Goal: Task Accomplishment & Management: Use online tool/utility

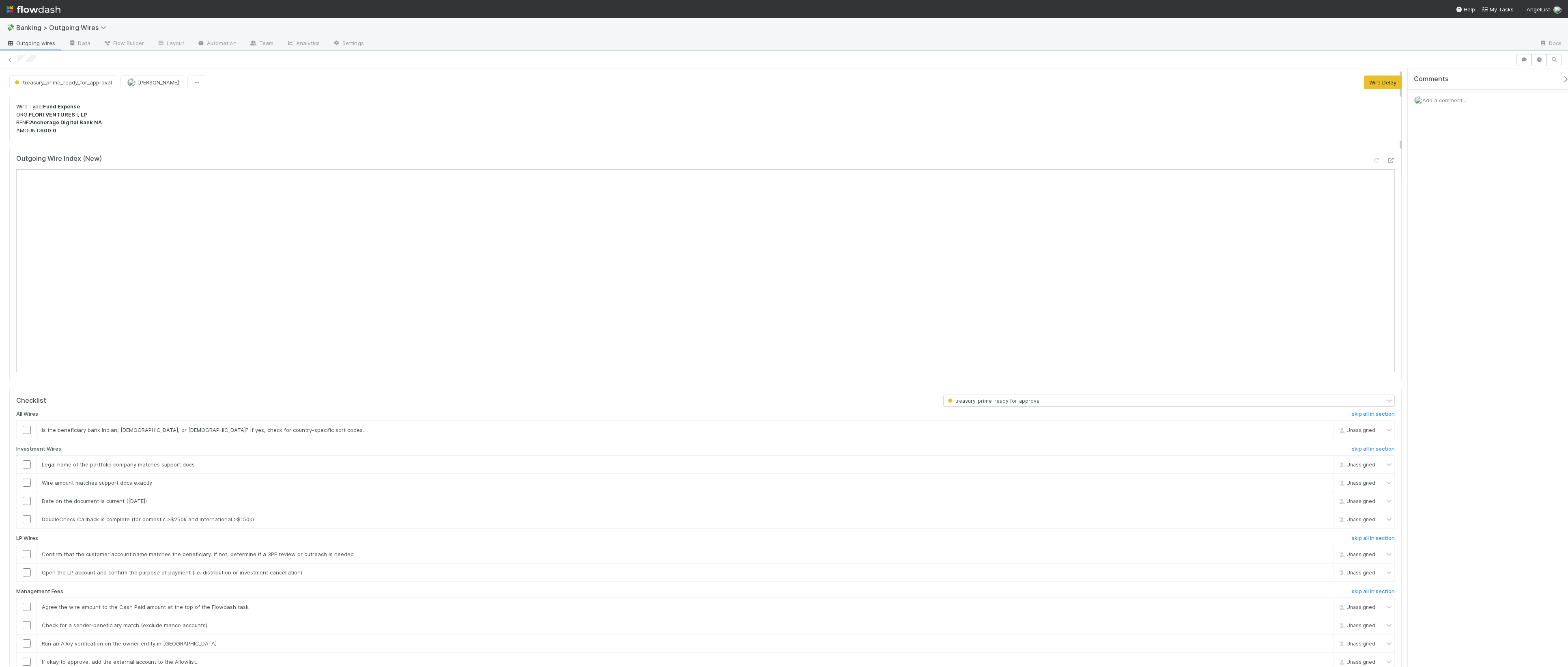
drag, startPoint x: 30, startPoint y: 115, endPoint x: 98, endPoint y: 111, distance: 68.1
click at [98, 111] on p "Wire Type: Fund Expense ORG: FLORI VENTURES I, LP BENE: Anchorage Digital Bank …" at bounding box center [705, 119] width 1378 height 32
click at [80, 112] on strong "FLORI VENTURES I, LP" at bounding box center [58, 115] width 59 height 7
drag, startPoint x: 31, startPoint y: 116, endPoint x: 89, endPoint y: 115, distance: 58.0
click at [89, 115] on p "Wire Type: Fund Expense ORG: FLORI VENTURES I, LP BENE: Anchorage Digital Bank …" at bounding box center [705, 119] width 1378 height 32
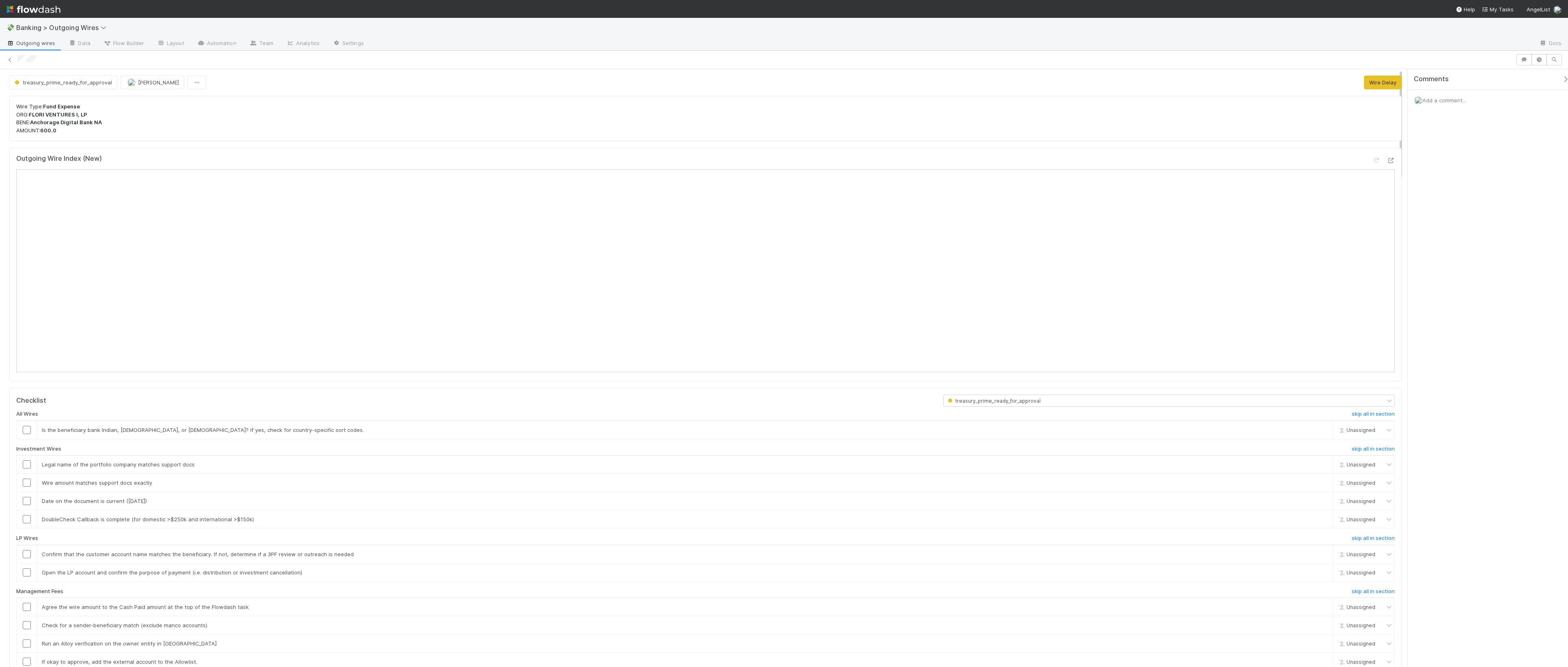
click at [80, 122] on strong "Anchorage Digital Bank NA" at bounding box center [66, 122] width 72 height 7
drag, startPoint x: 34, startPoint y: 122, endPoint x: 103, endPoint y: 126, distance: 69.1
click at [103, 126] on p "Wire Type: Fund Expense ORG: FLORI VENTURES I, LP BENE: Anchorage Digital Bank …" at bounding box center [705, 119] width 1378 height 32
copy strong "Anchorage Digital Bank NA"
click at [7, 61] on icon at bounding box center [10, 60] width 8 height 5
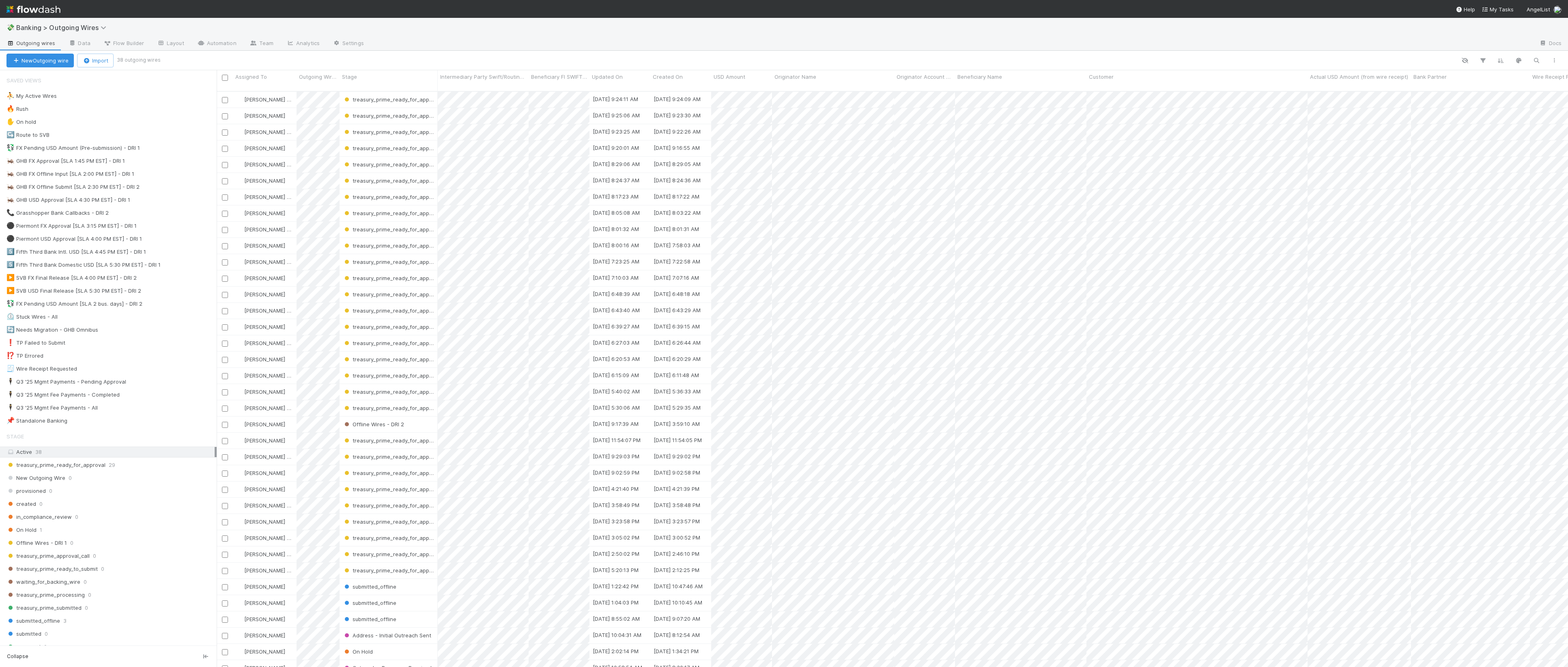
scroll to position [574, 1344]
click at [746, 60] on button "button" at bounding box center [1536, 61] width 14 height 11
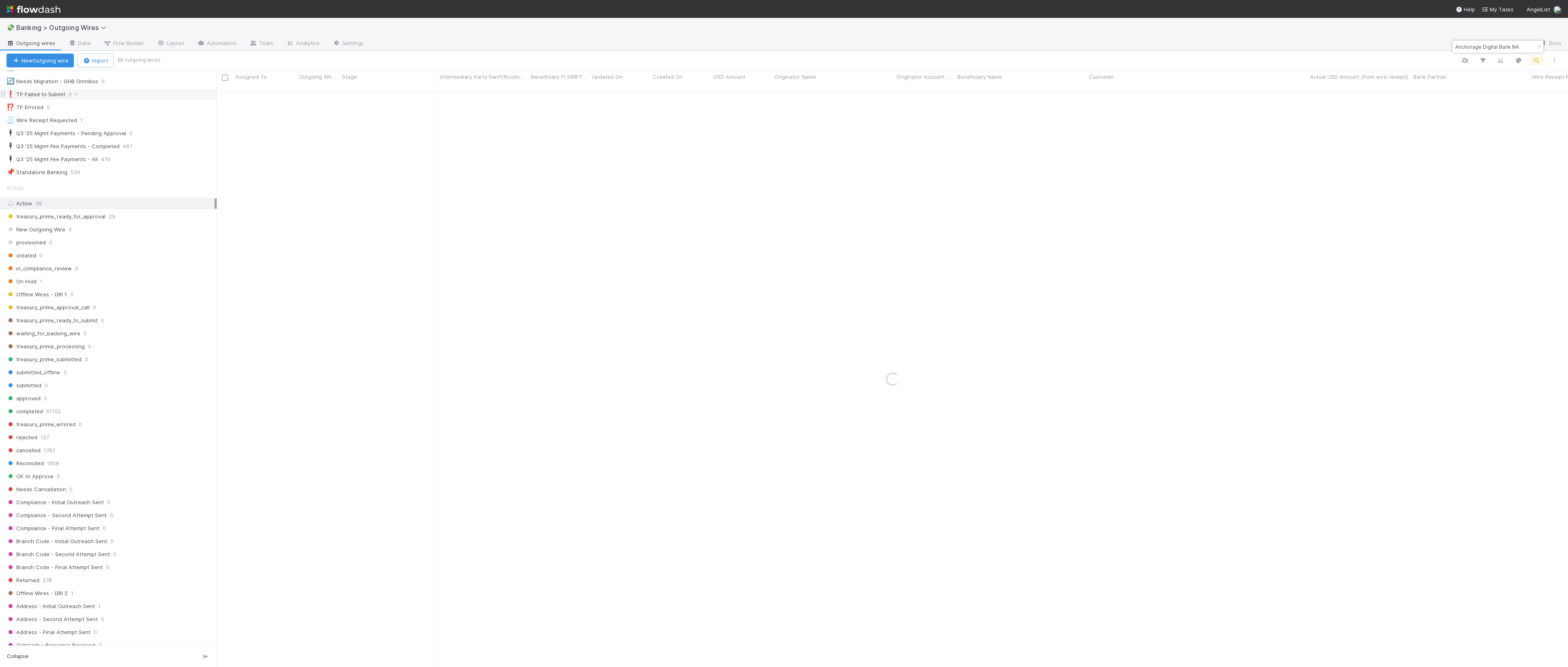
scroll to position [590, 0]
type input "Anchorage Digital Bank NA"
click at [119, 394] on div "All 65120" at bounding box center [111, 412] width 208 height 10
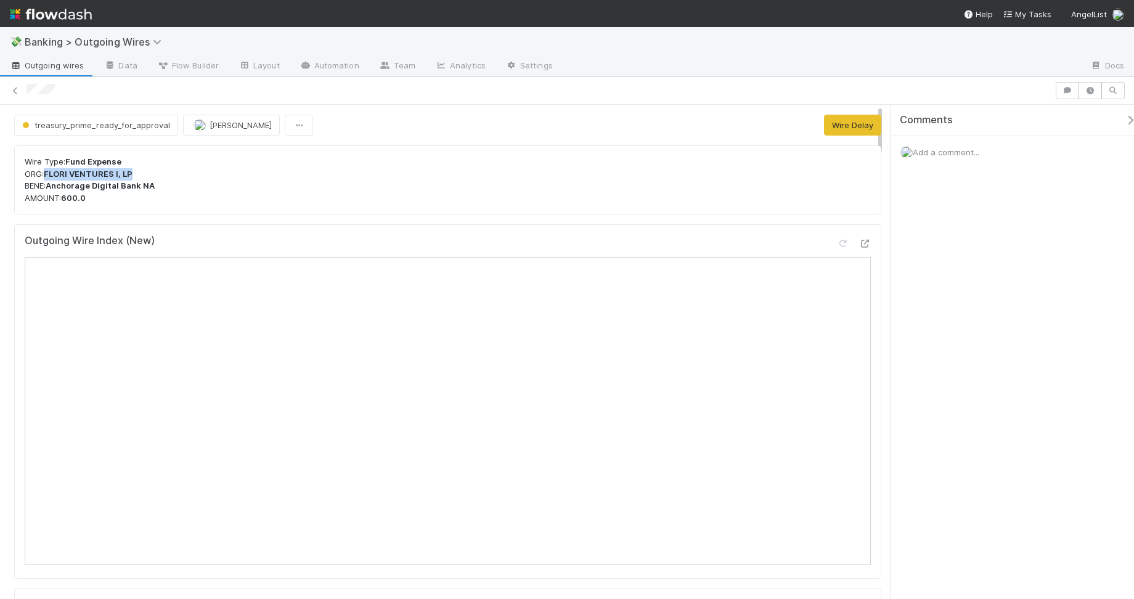
drag, startPoint x: 49, startPoint y: 176, endPoint x: 151, endPoint y: 174, distance: 102.4
click at [151, 174] on p "Wire Type: Fund Expense ORG: FLORI VENTURES I, LP BENE: Anchorage Digital Bank …" at bounding box center [448, 180] width 846 height 48
copy strong "FLORI VENTURES I, LP"
click at [18, 91] on icon at bounding box center [15, 91] width 12 height 8
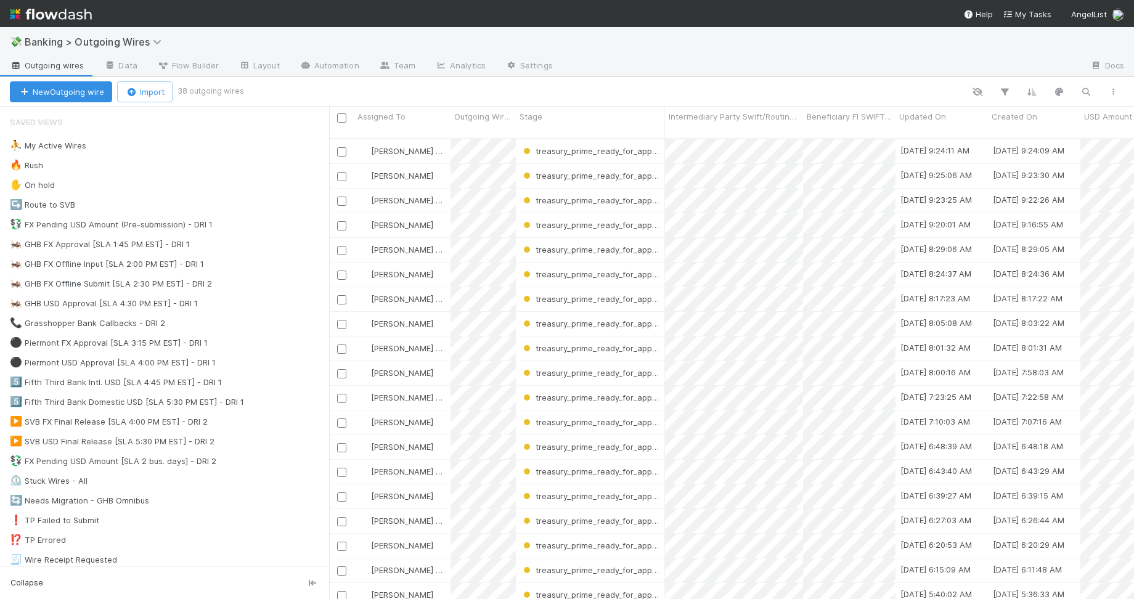
scroll to position [459, 793]
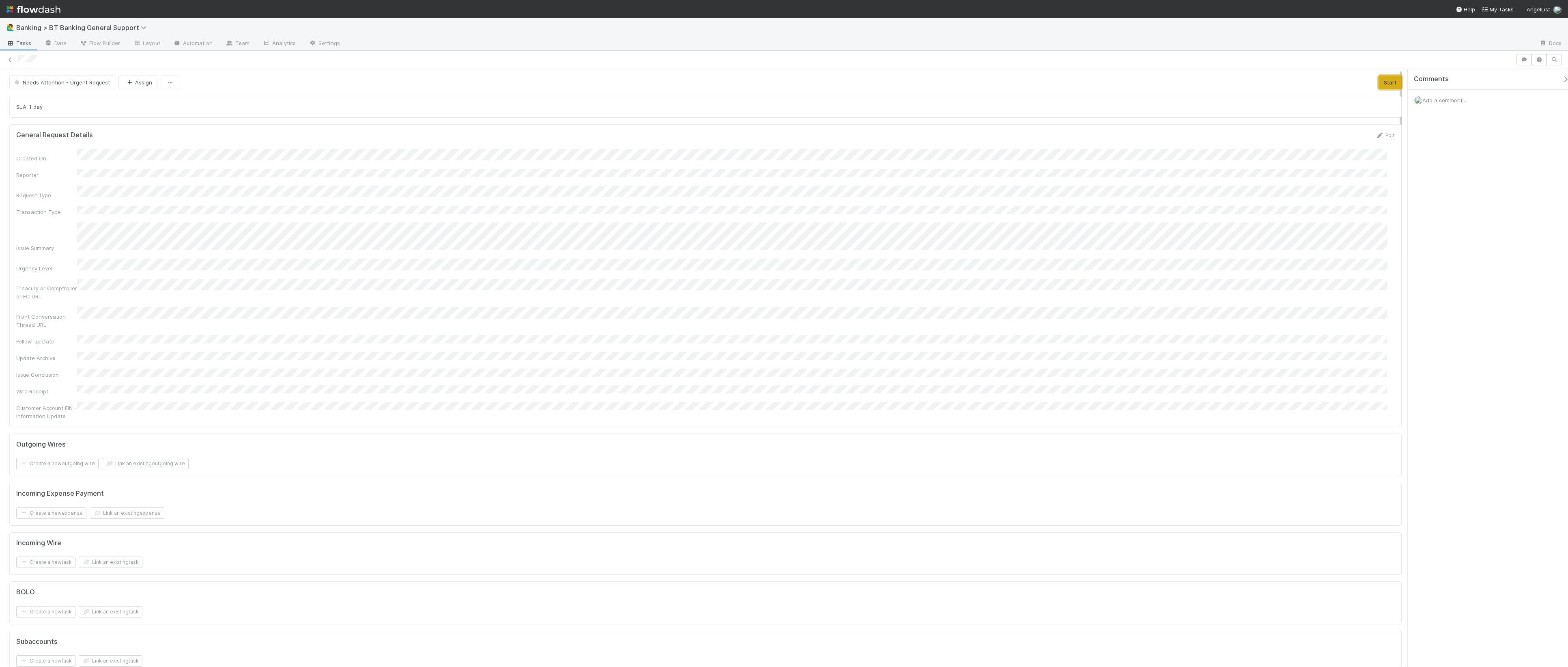
click at [746, 88] on button "Start" at bounding box center [1390, 82] width 23 height 14
click at [746, 141] on button "Save" at bounding box center [1351, 138] width 23 height 14
click at [155, 394] on button "Link an existing outgoing wire" at bounding box center [145, 464] width 87 height 11
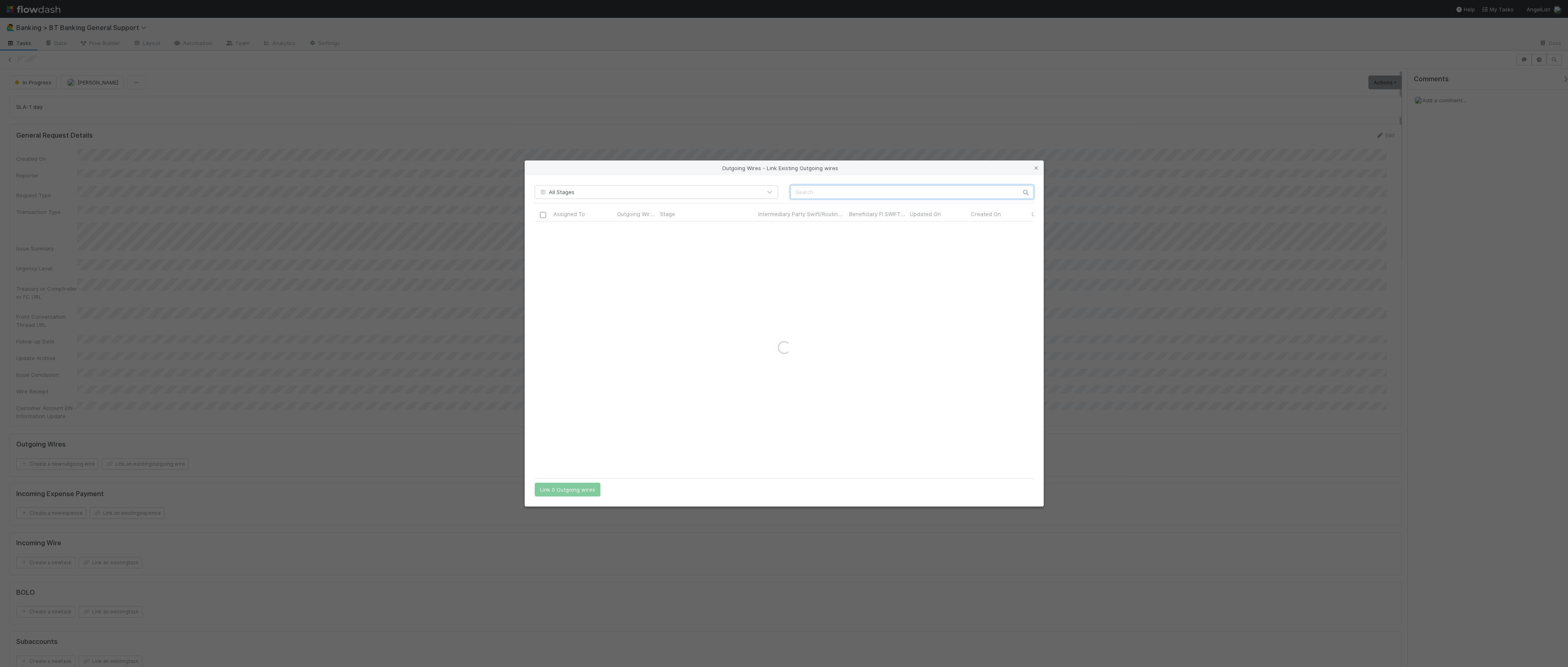
click at [746, 188] on input "text" at bounding box center [912, 192] width 243 height 14
paste input "109619"
type input "109619"
click at [542, 230] on input "checkbox" at bounding box center [542, 230] width 6 height 6
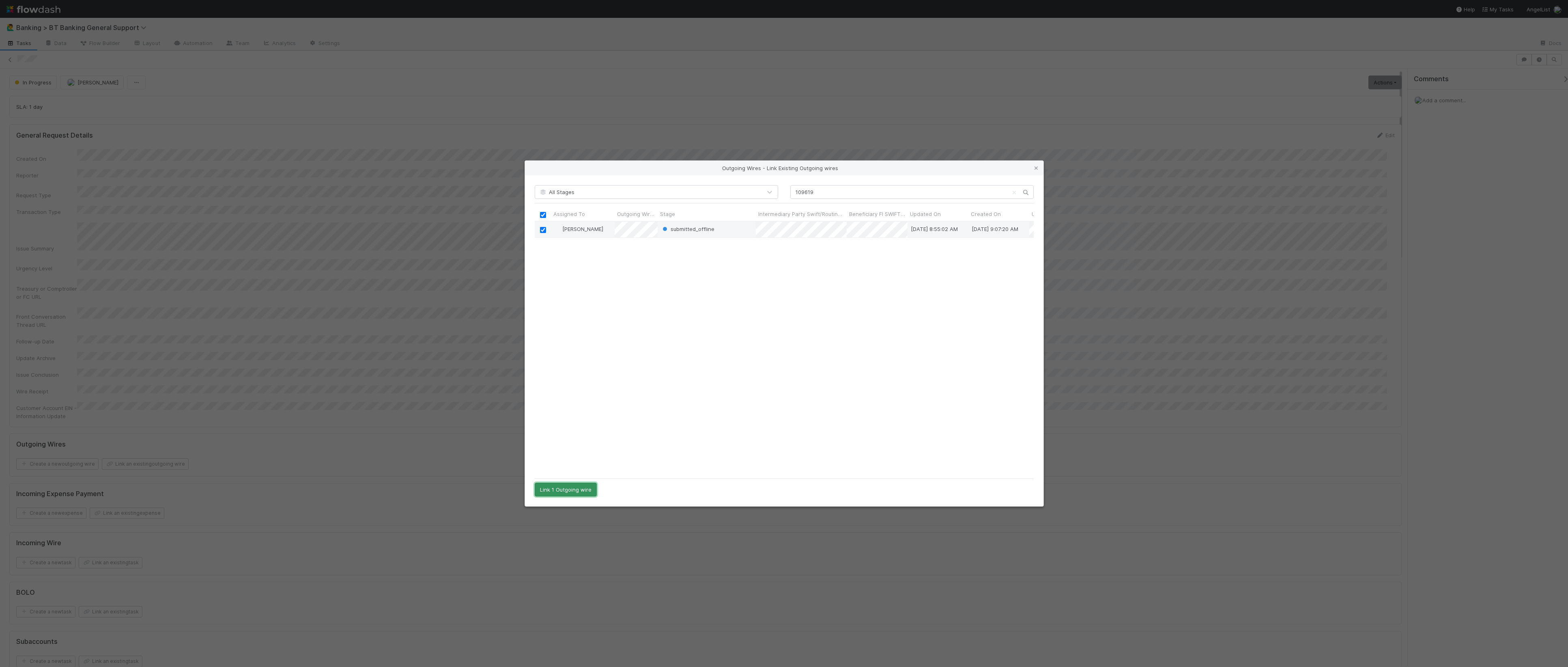
click at [580, 394] on button "Link 1 Outgoing wire" at bounding box center [566, 489] width 62 height 14
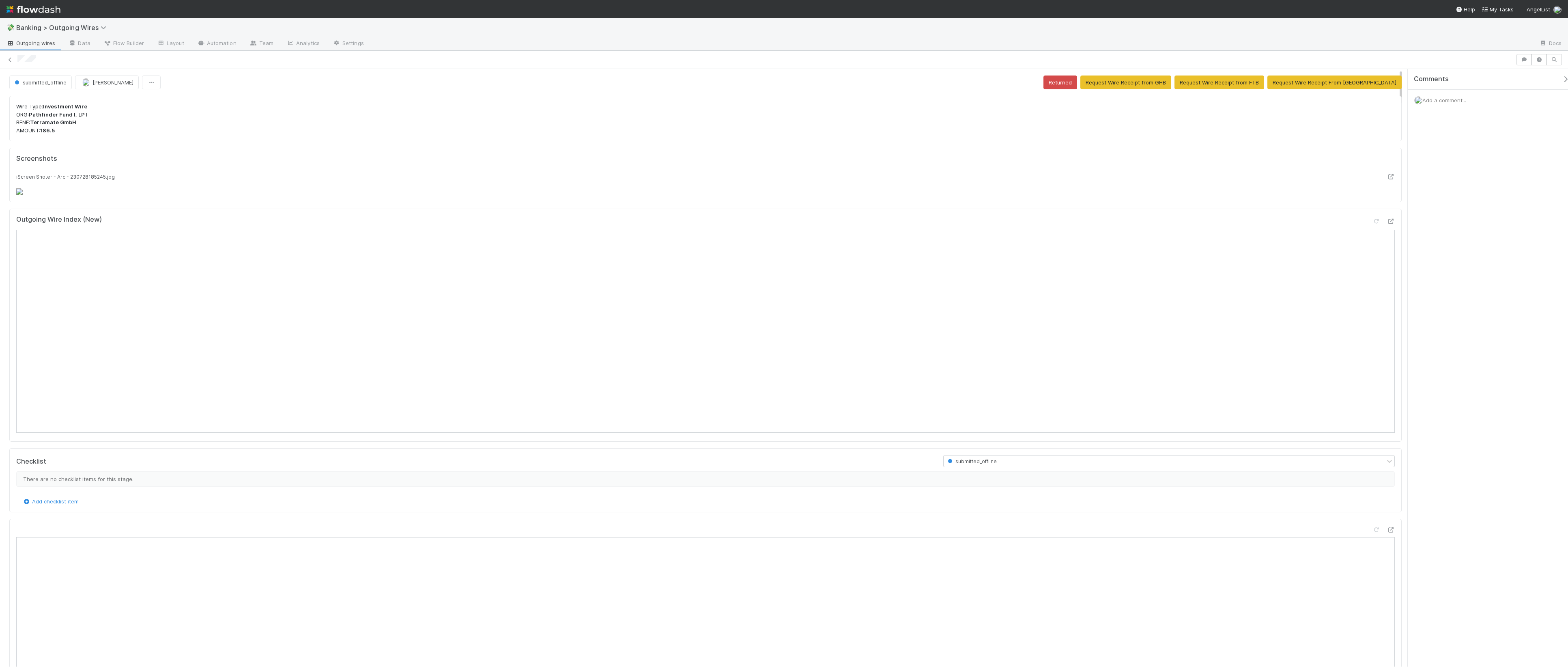
click at [43, 124] on strong "Terramate GmbH" at bounding box center [53, 122] width 46 height 7
copy strong "Terramate"
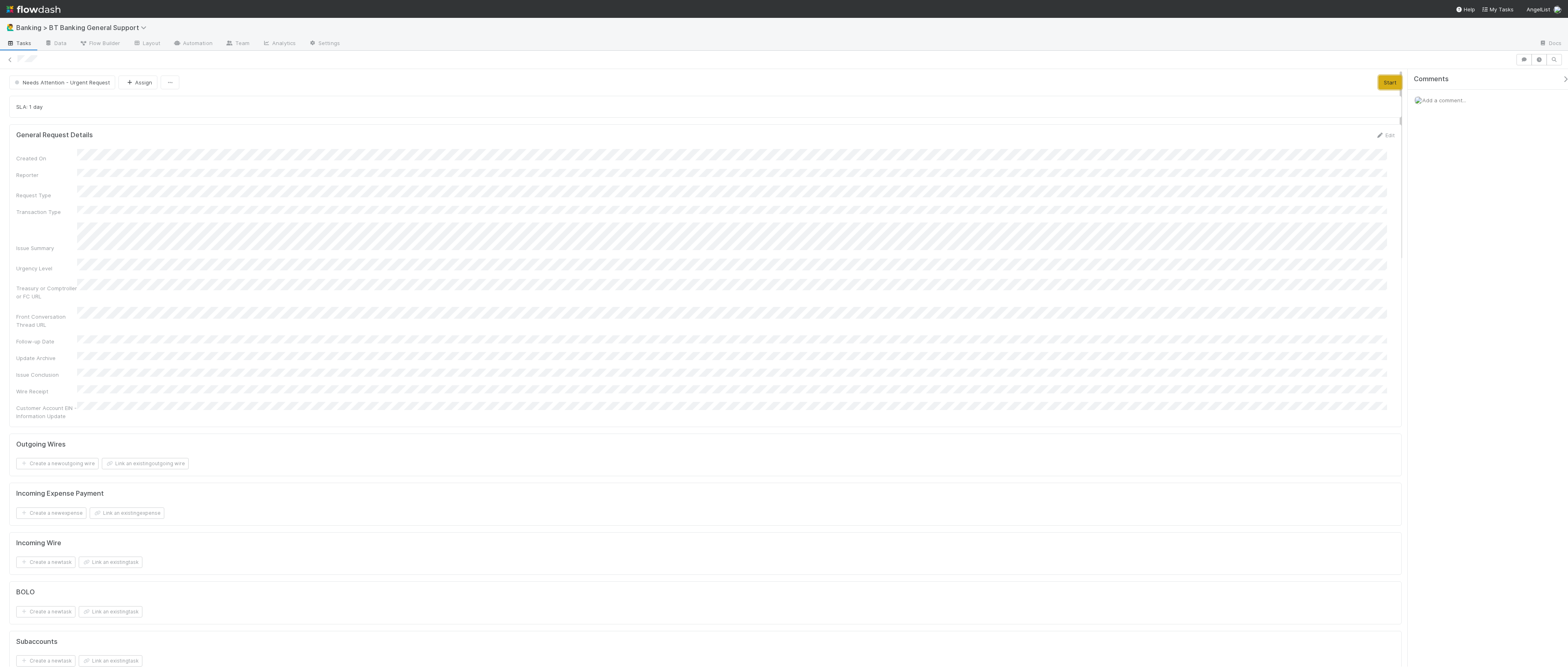
click at [1258, 79] on button "Start" at bounding box center [1390, 82] width 23 height 14
click at [178, 394] on div "submitted_offline" at bounding box center [147, 480] width 98 height 18
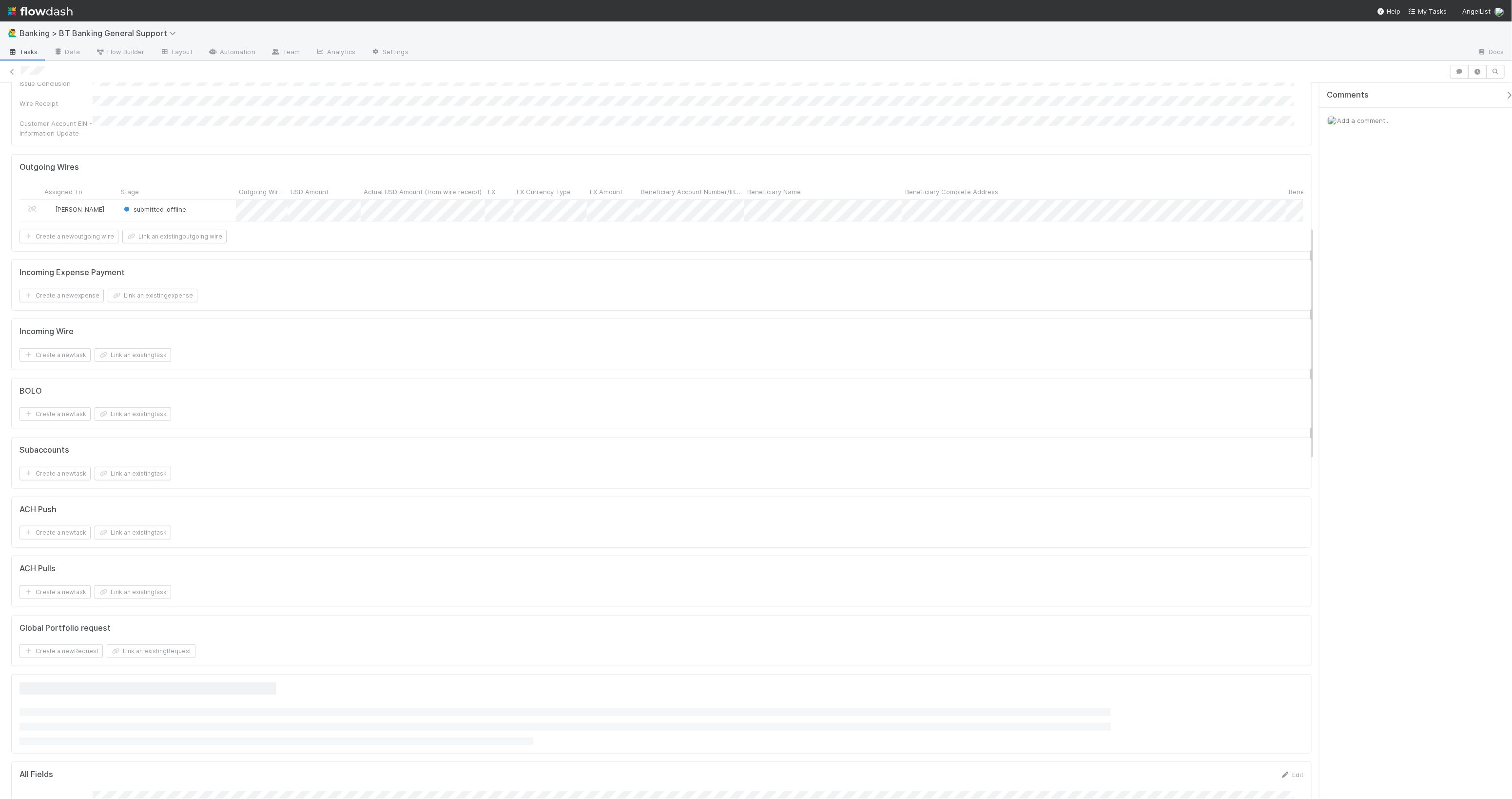
scroll to position [193, 0]
click at [207, 374] on div "submitted_offline" at bounding box center [176, 384] width 118 height 21
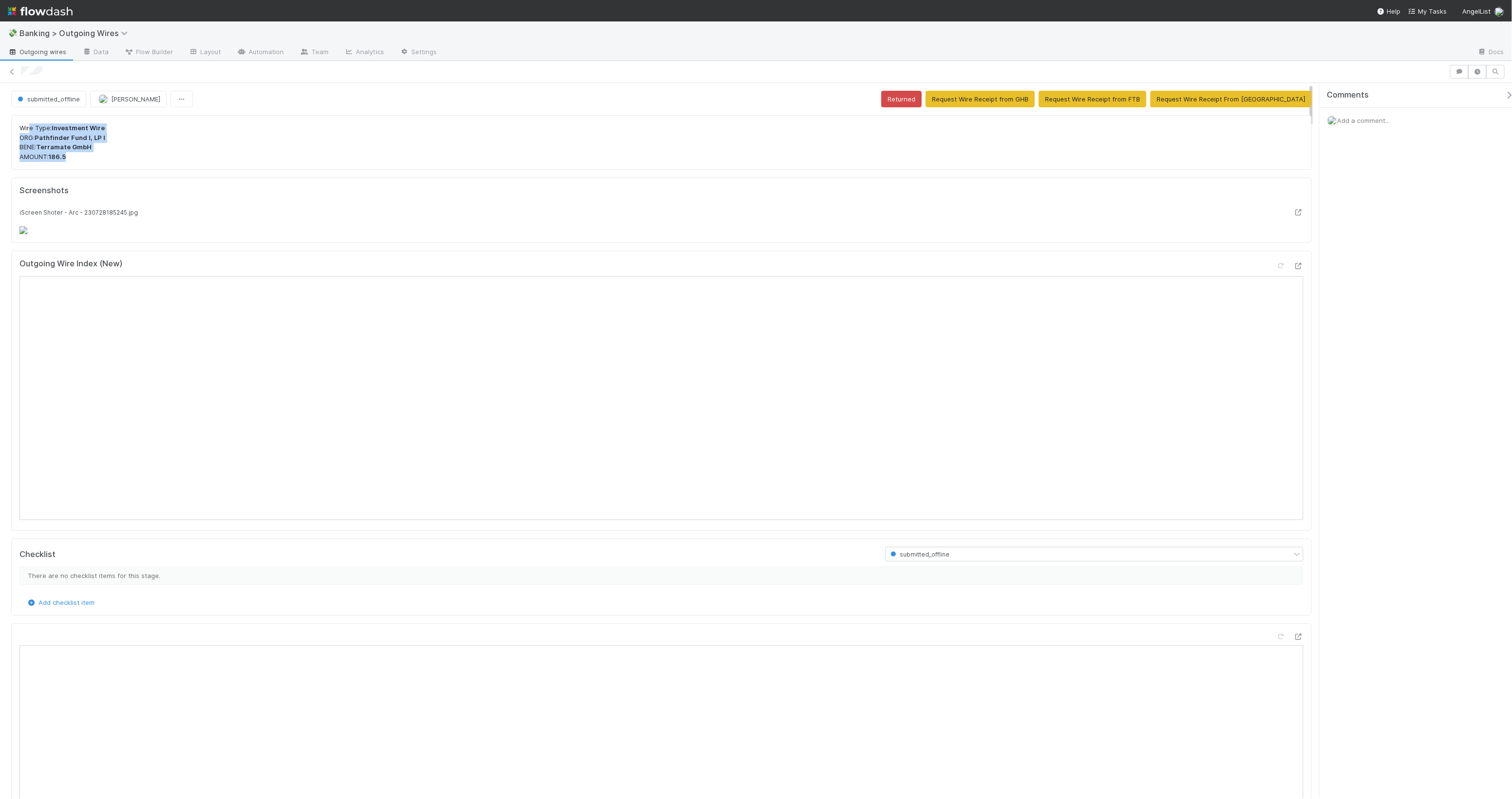
drag, startPoint x: 90, startPoint y: 158, endPoint x: 36, endPoint y: 125, distance: 63.3
click at [31, 125] on p "Wire Type: Investment Wire ORG: Pathfinder Fund I, LP I BENE: Terramate GmbH AM…" at bounding box center [662, 142] width 1284 height 38
click at [391, 158] on p "Wire Type: Investment Wire ORG: Pathfinder Fund I, LP I BENE: Terramate GmbH AM…" at bounding box center [662, 142] width 1284 height 38
click at [1029, 100] on button "Request Wire Receipt from GHB" at bounding box center [981, 99] width 109 height 17
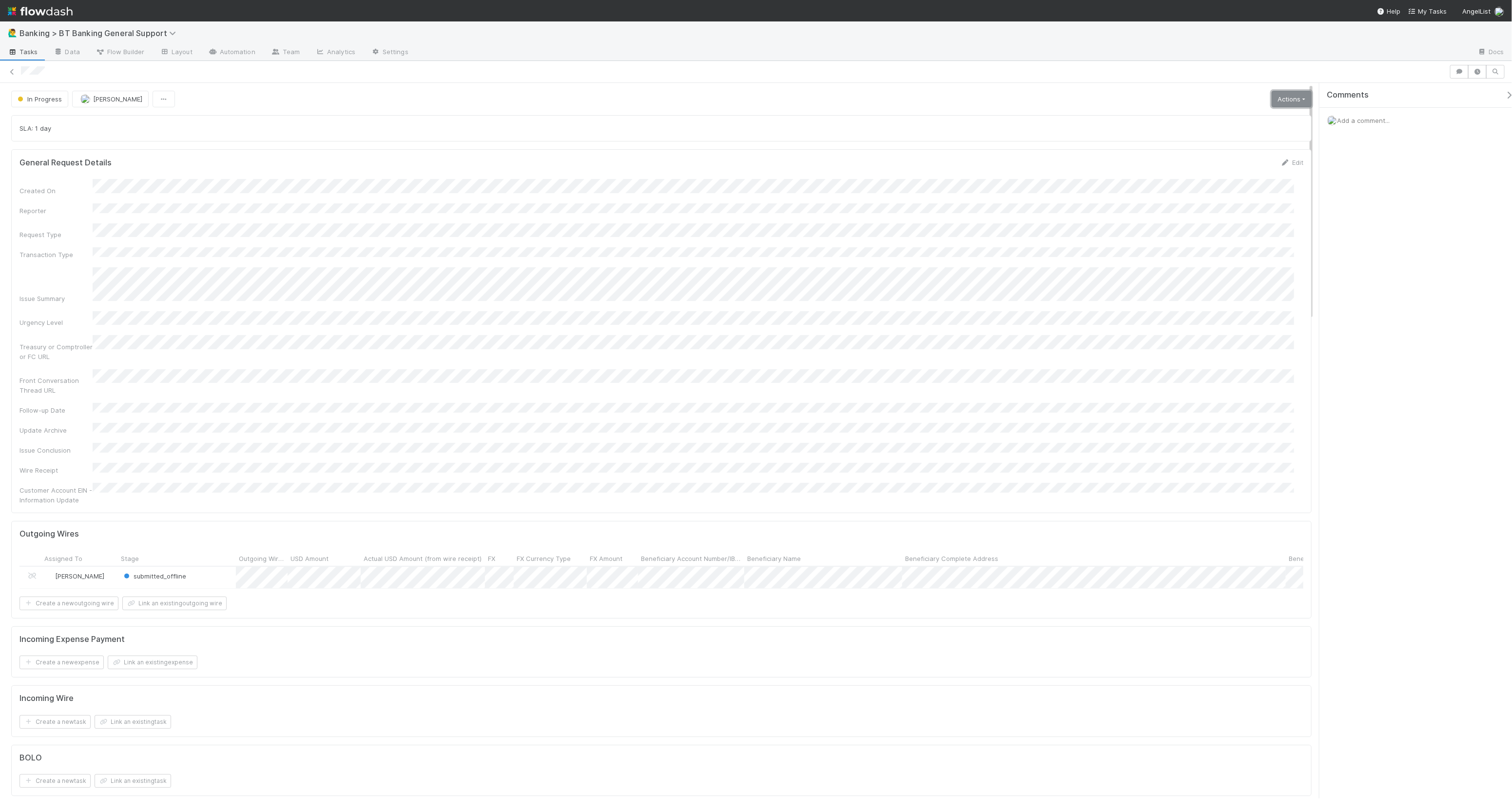
click at [1283, 100] on link "Actions" at bounding box center [1291, 99] width 40 height 17
click at [1022, 120] on div "SLA: 1 day" at bounding box center [661, 127] width 1301 height 26
click at [1282, 100] on link "Actions" at bounding box center [1291, 99] width 40 height 17
click at [1231, 135] on button "Send Latest Update" at bounding box center [1238, 133] width 153 height 13
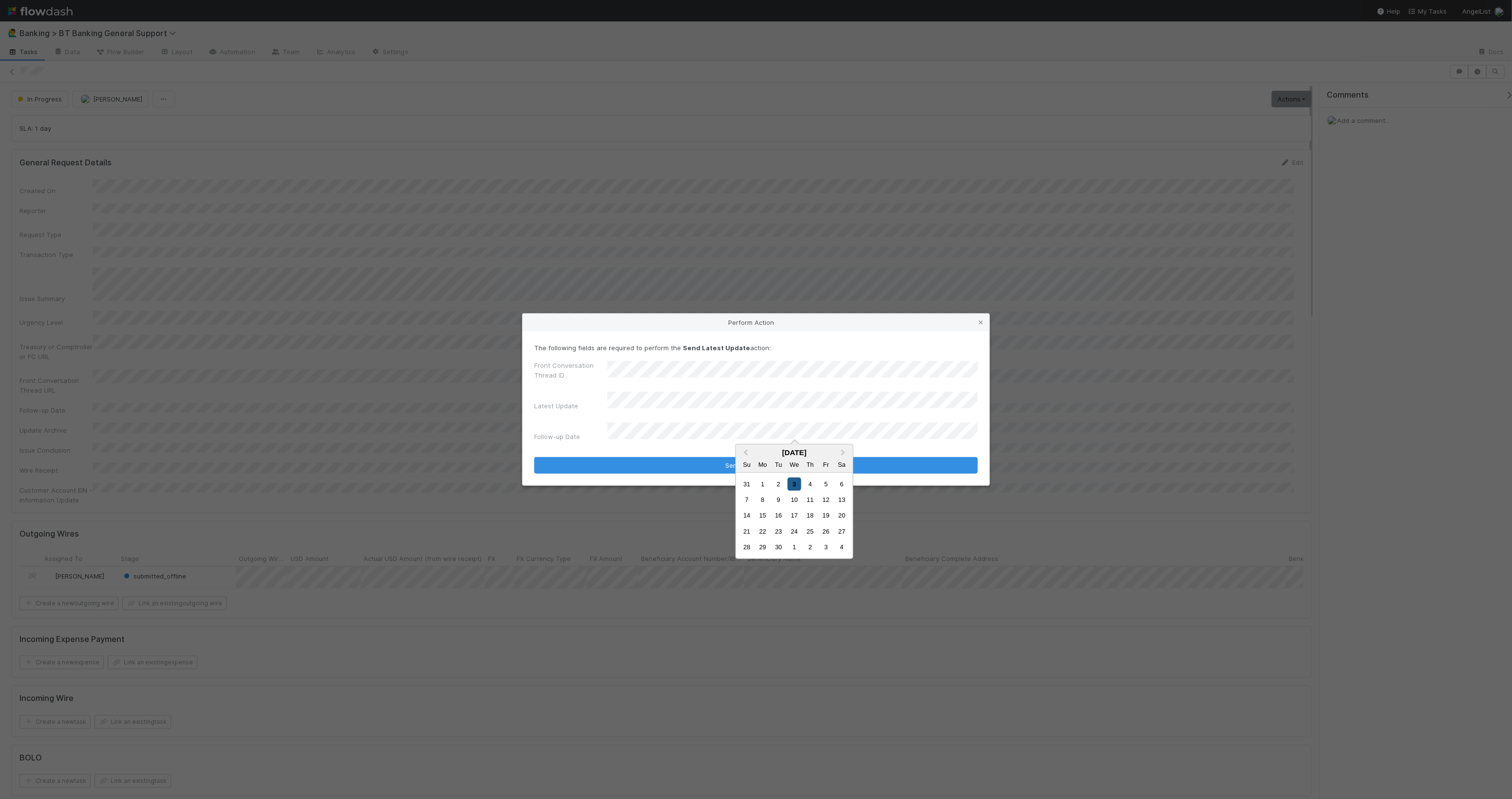
click at [798, 487] on div "3" at bounding box center [794, 484] width 13 height 13
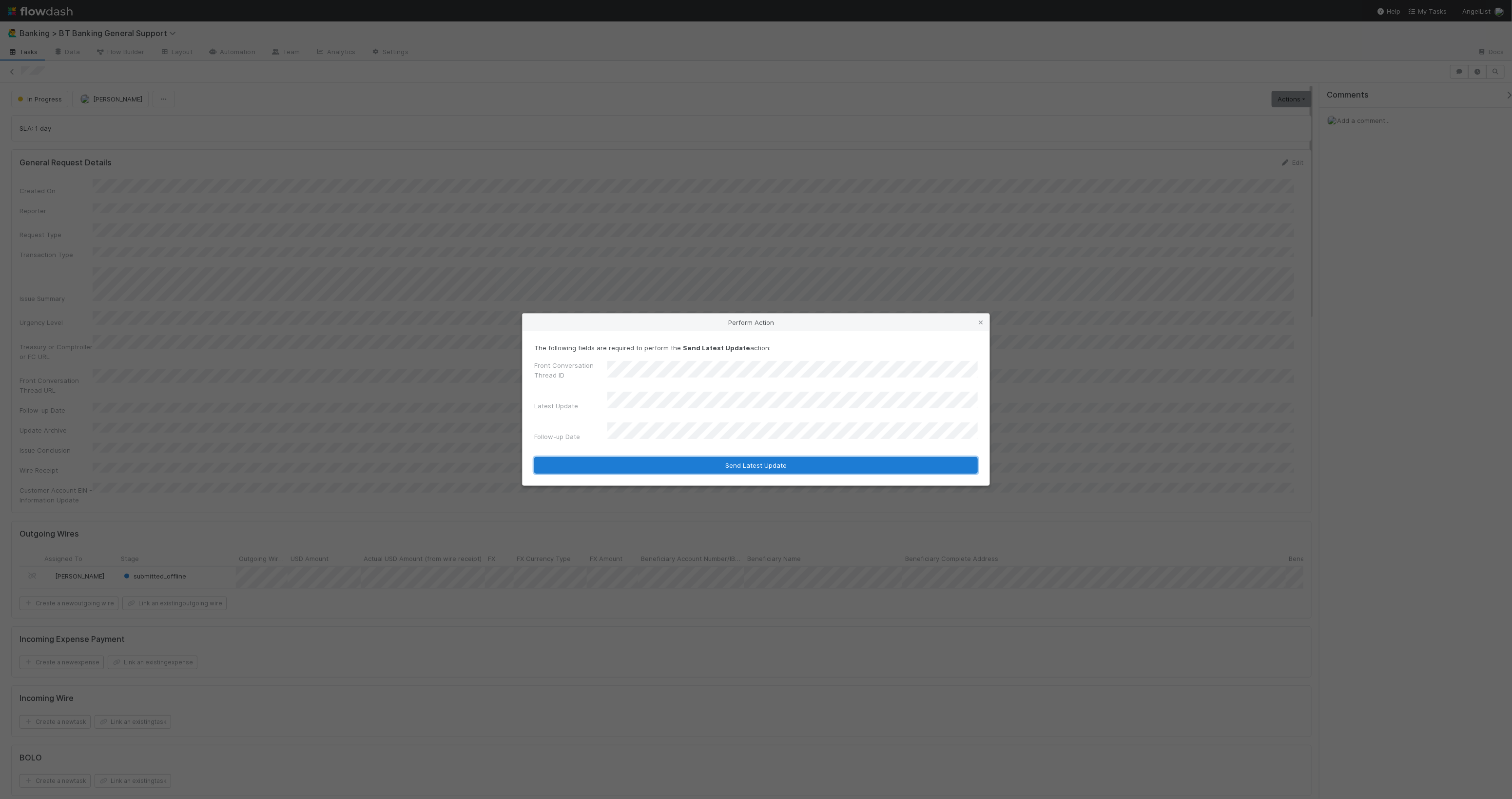
click at [783, 457] on button "Send Latest Update" at bounding box center [756, 465] width 444 height 17
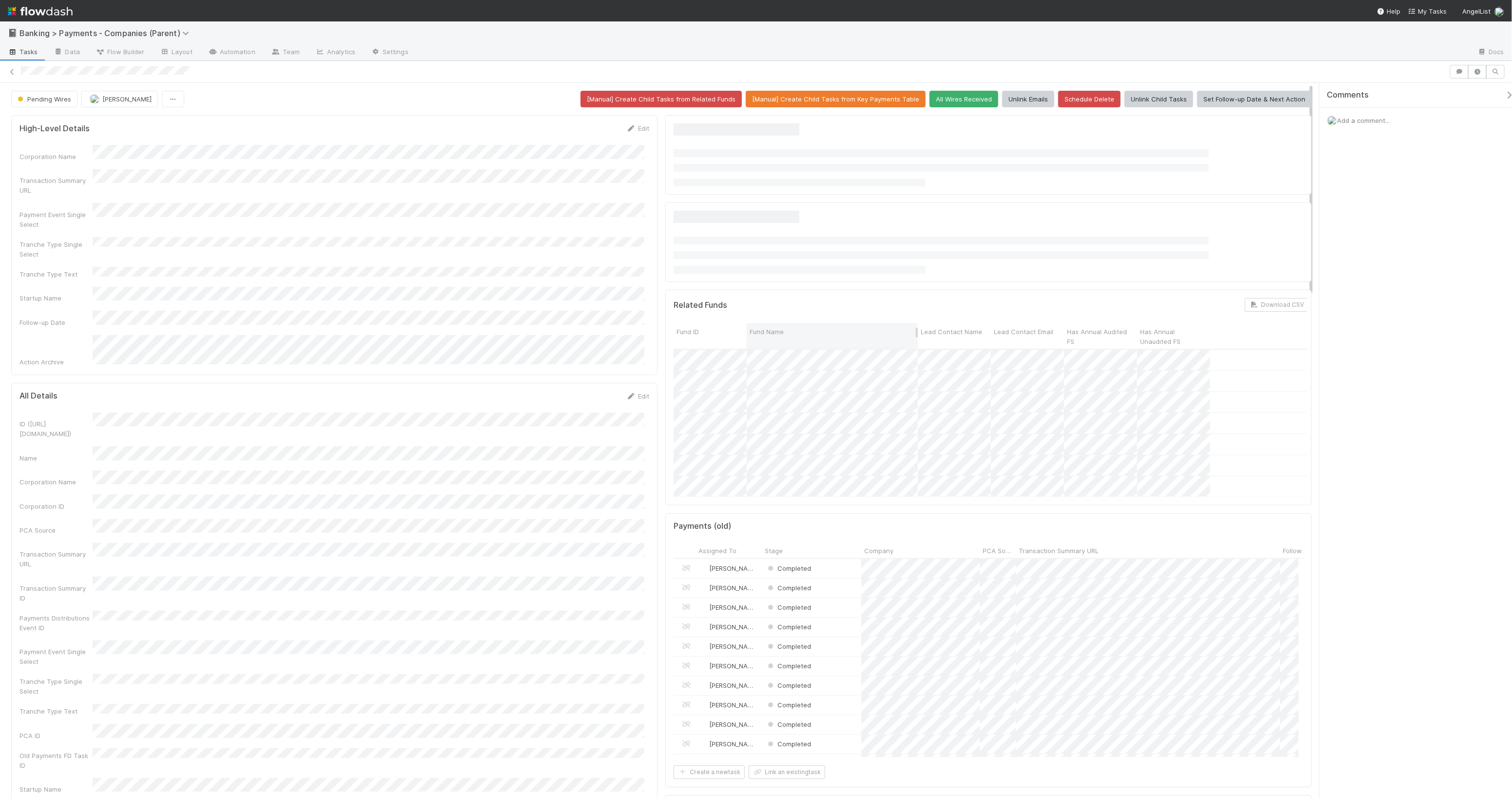
scroll to position [189, 616]
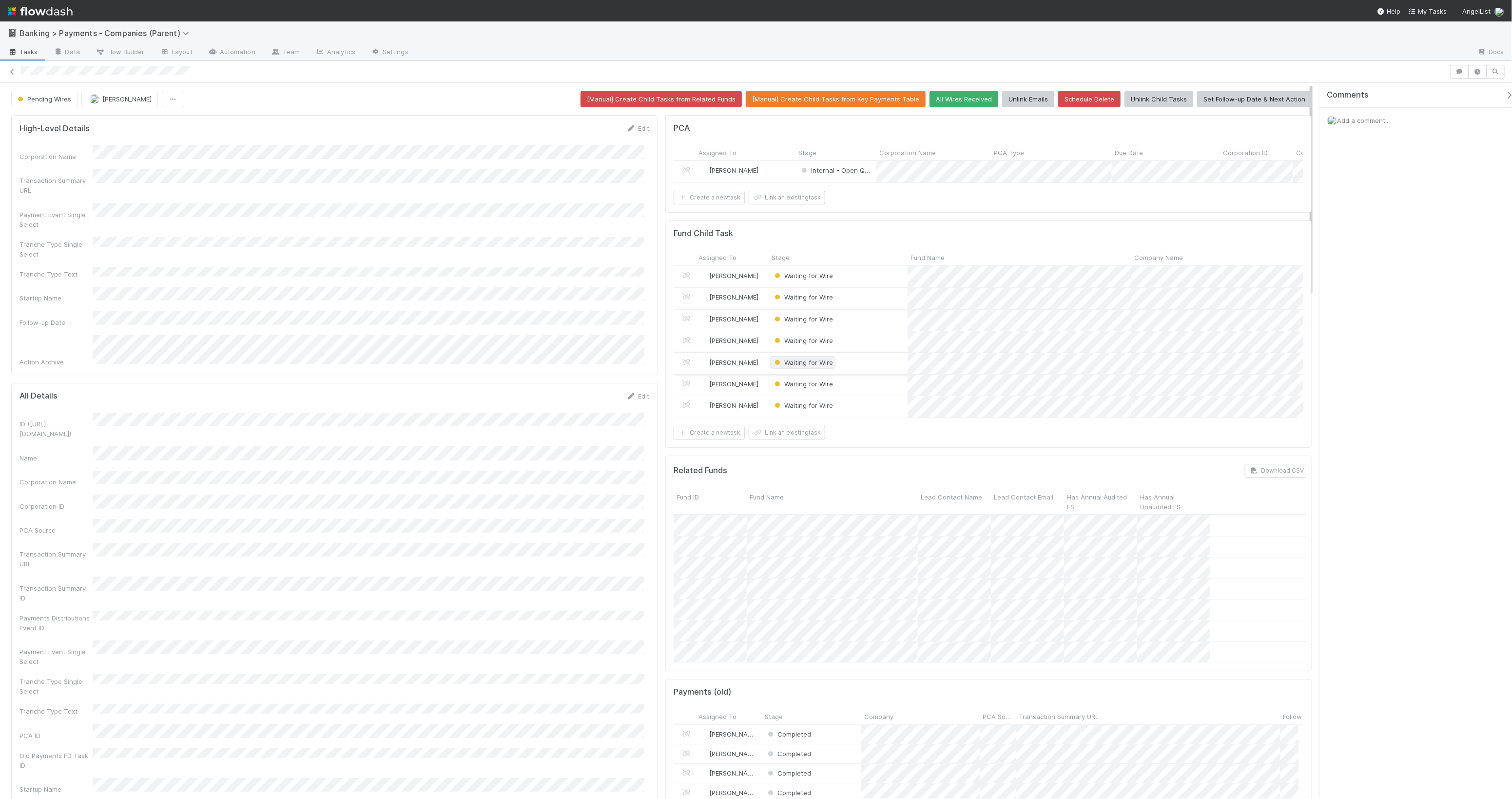
click at [802, 366] on span "Waiting for Wire" at bounding box center [803, 362] width 60 height 8
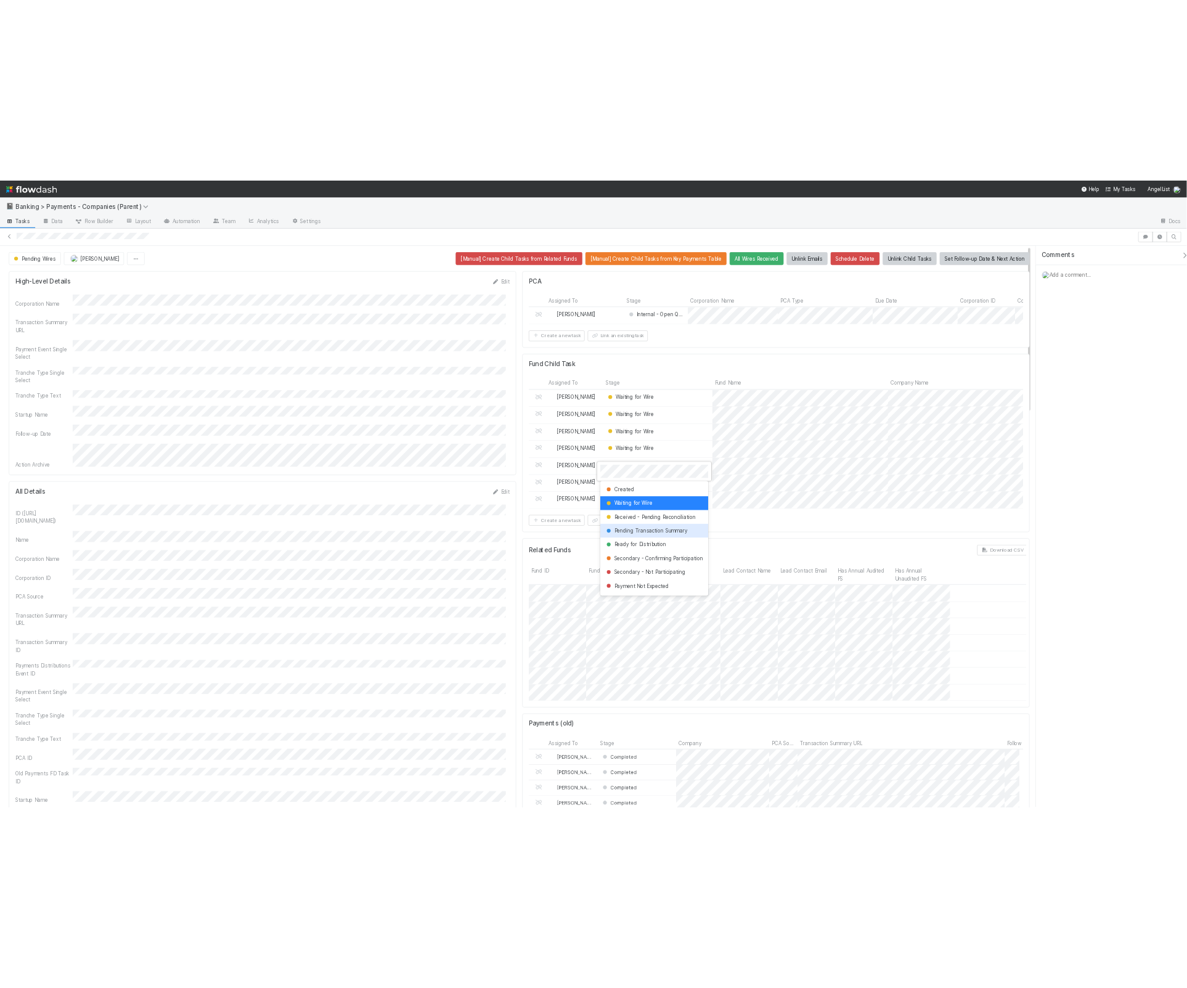
scroll to position [121, 0]
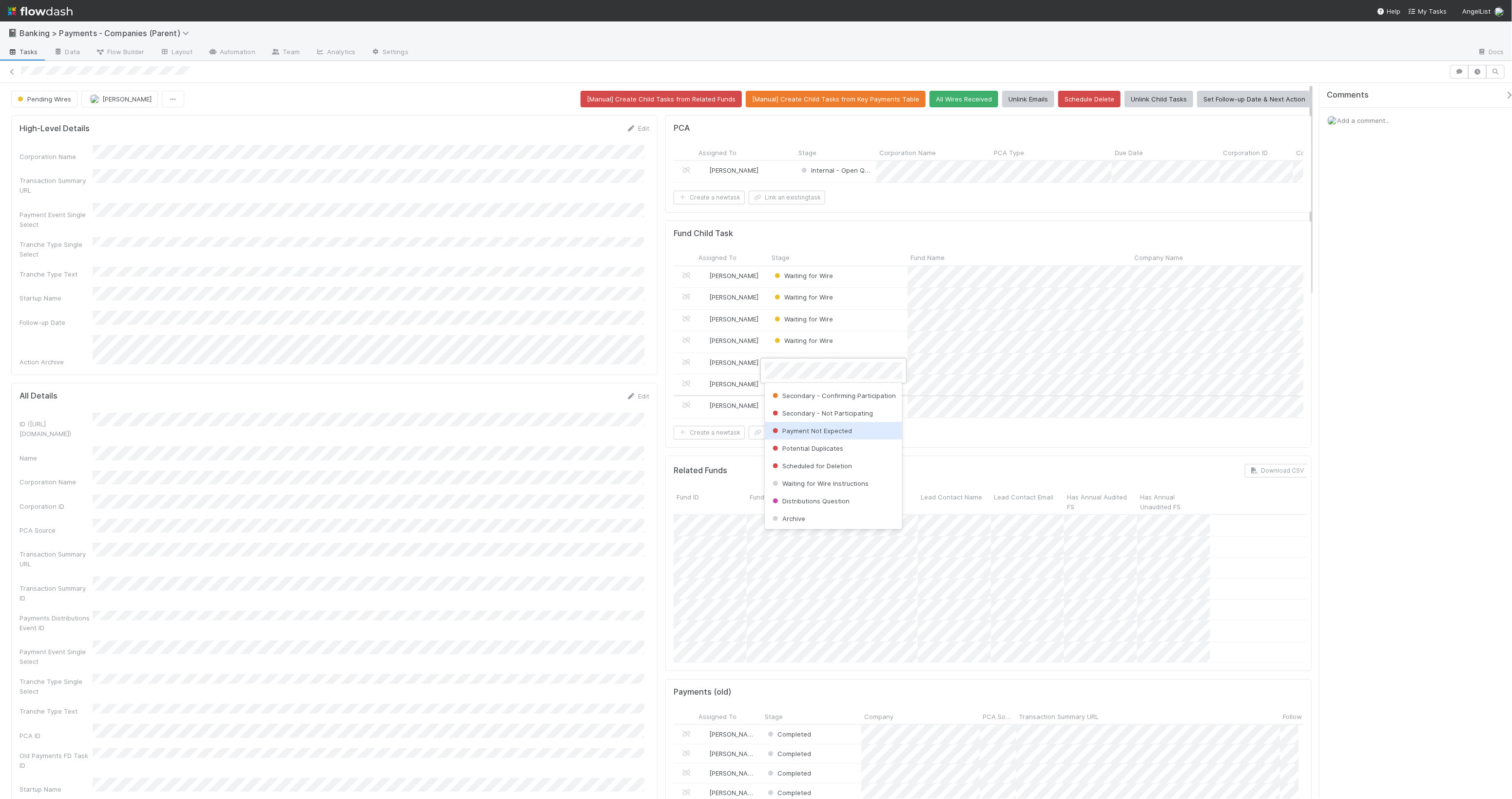
click at [841, 427] on span "Payment Not Expected" at bounding box center [811, 430] width 81 height 8
click at [804, 388] on span "Waiting for Wire" at bounding box center [803, 384] width 60 height 8
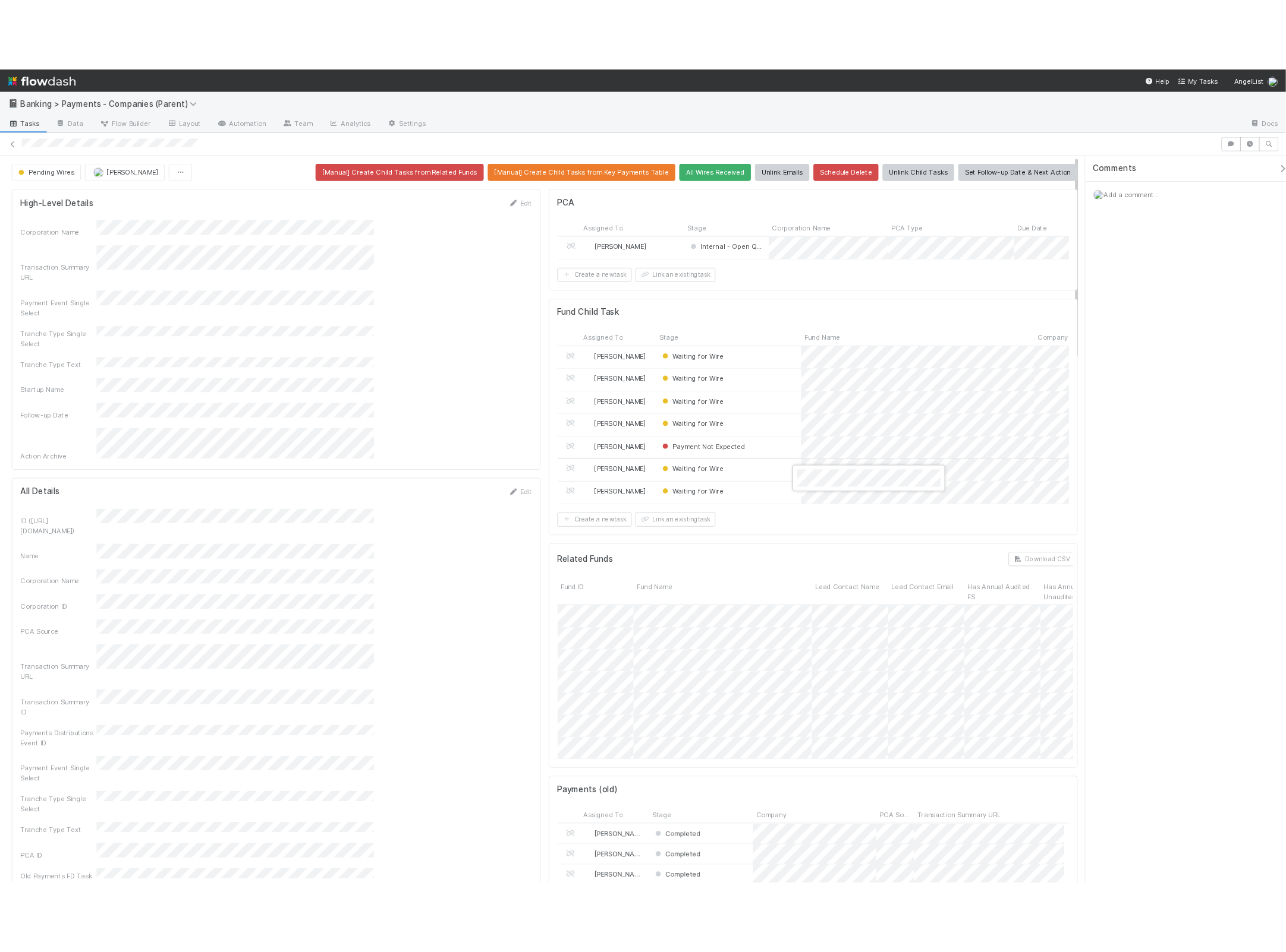
scroll to position [230, 581]
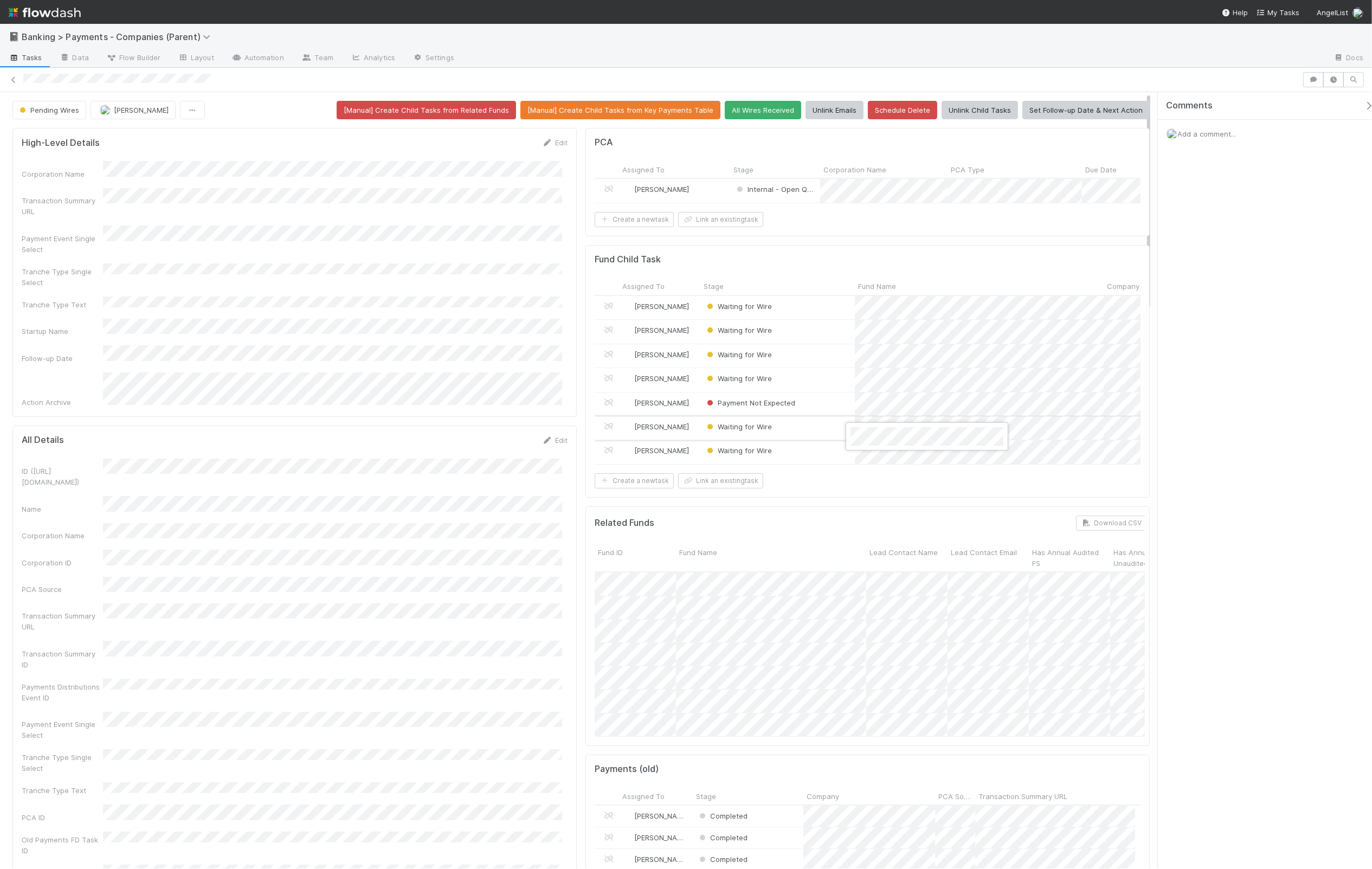
click at [503, 415] on div at bounding box center [686, 434] width 1372 height 869
click at [741, 455] on span "Waiting for Wire" at bounding box center [738, 450] width 67 height 9
click at [786, 627] on span "Payment Not Expected" at bounding box center [748, 623] width 91 height 9
click at [729, 432] on span "Waiting for Wire" at bounding box center [738, 427] width 73 height 14
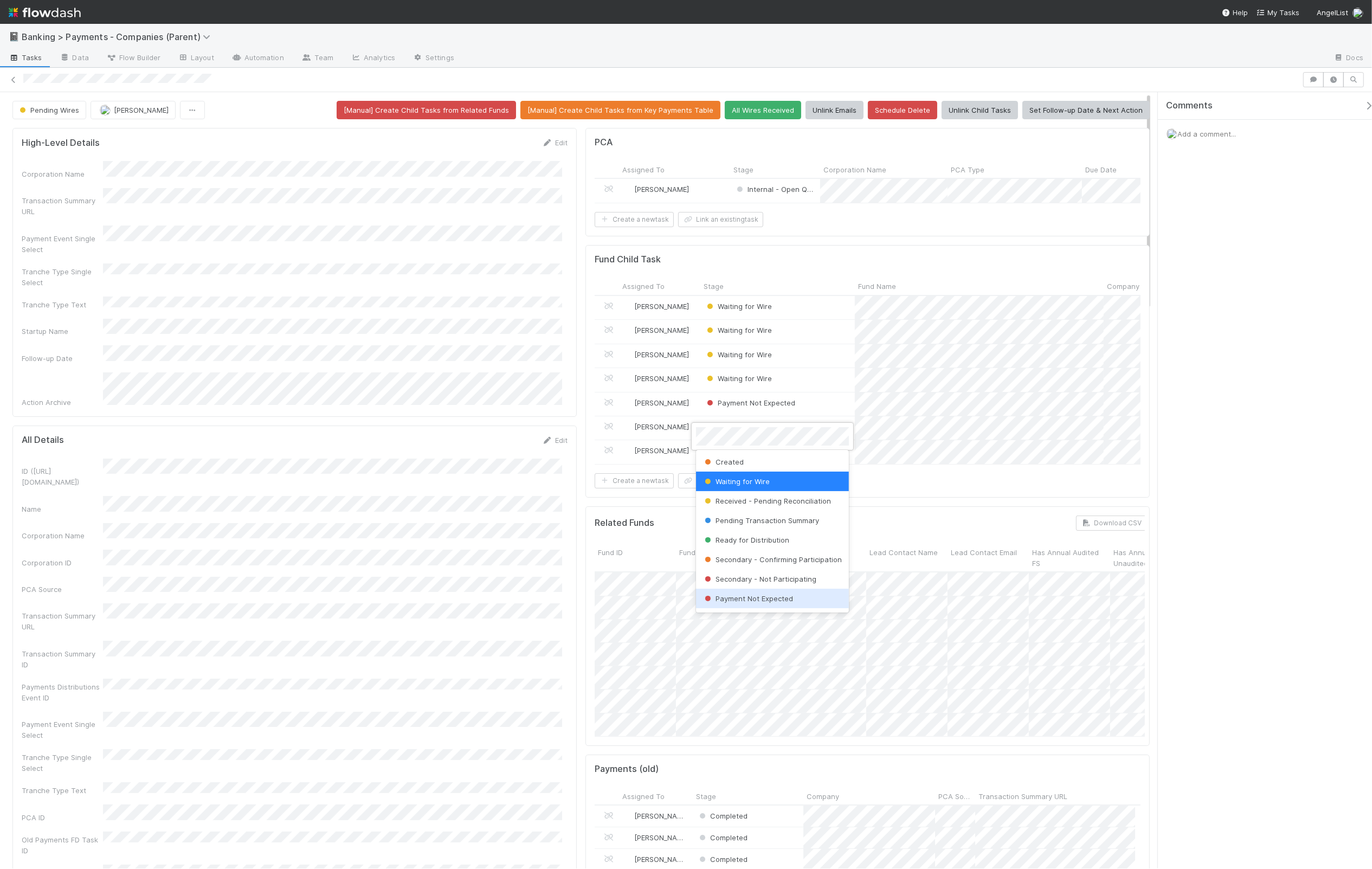
click at [777, 603] on span "Payment Not Expected" at bounding box center [748, 599] width 91 height 9
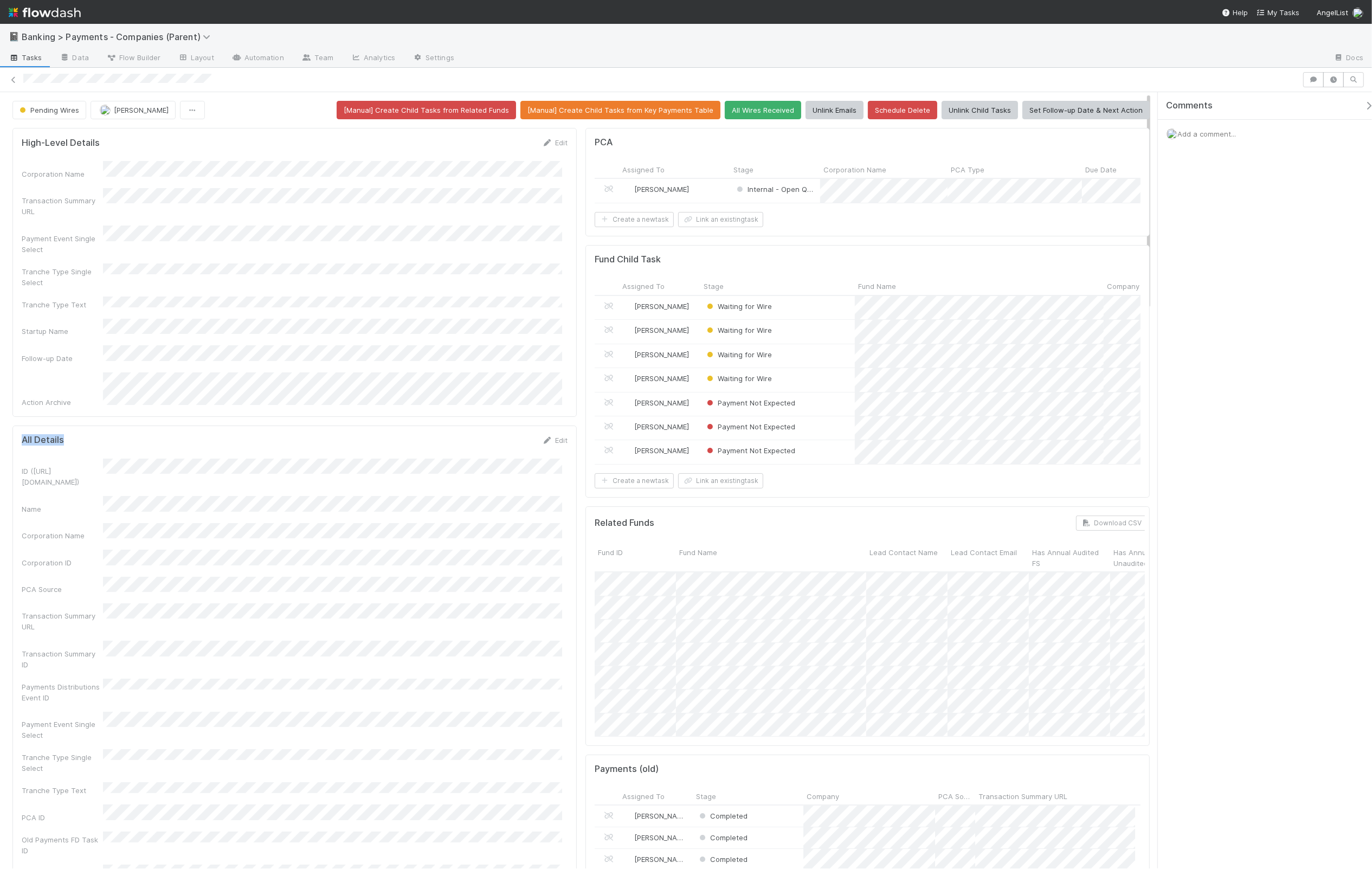
drag, startPoint x: 0, startPoint y: 407, endPoint x: 157, endPoint y: 416, distance: 157.3
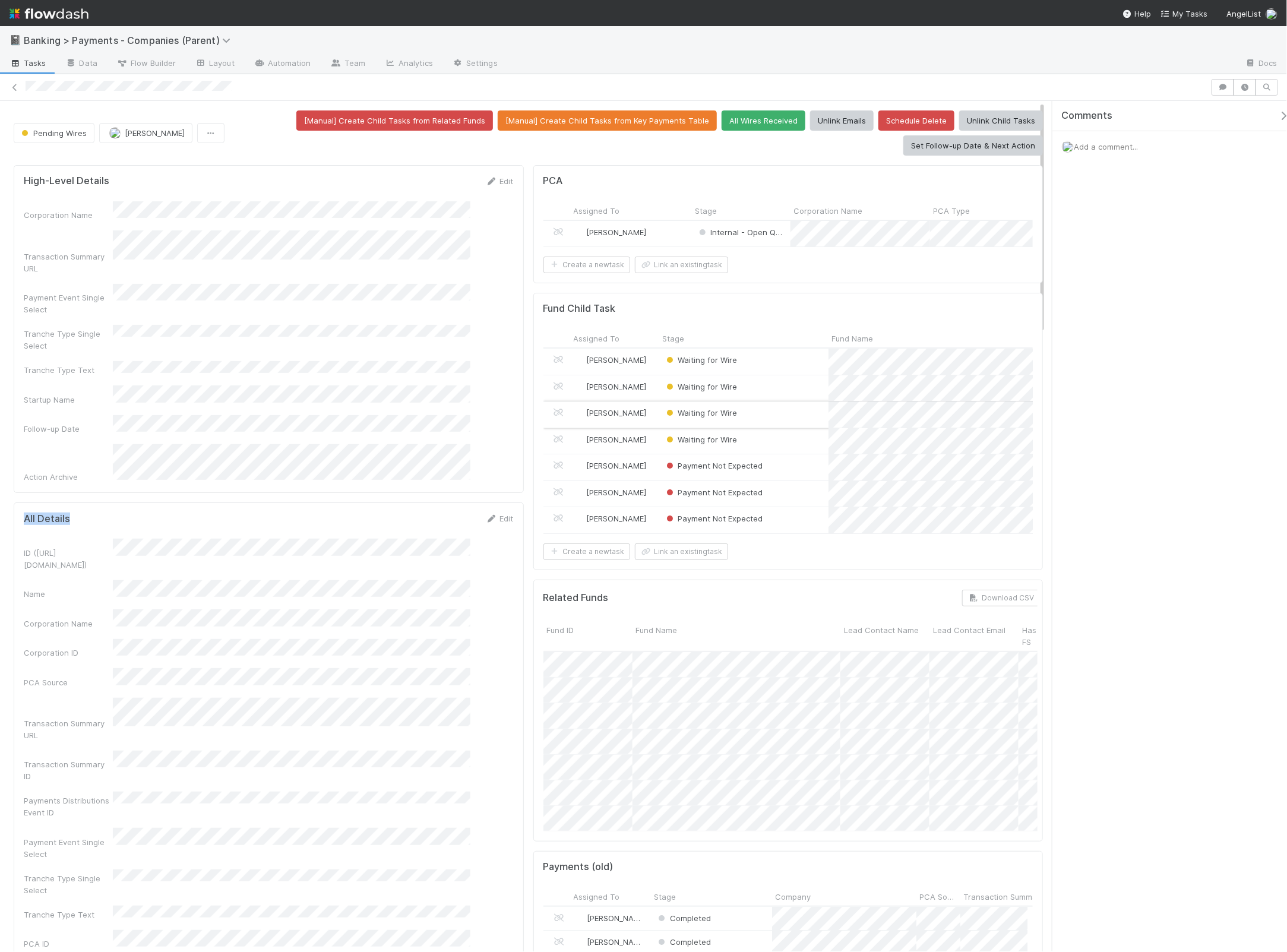
scroll to position [230, 473]
click at [708, 391] on span "Waiting for Wire" at bounding box center [700, 386] width 73 height 10
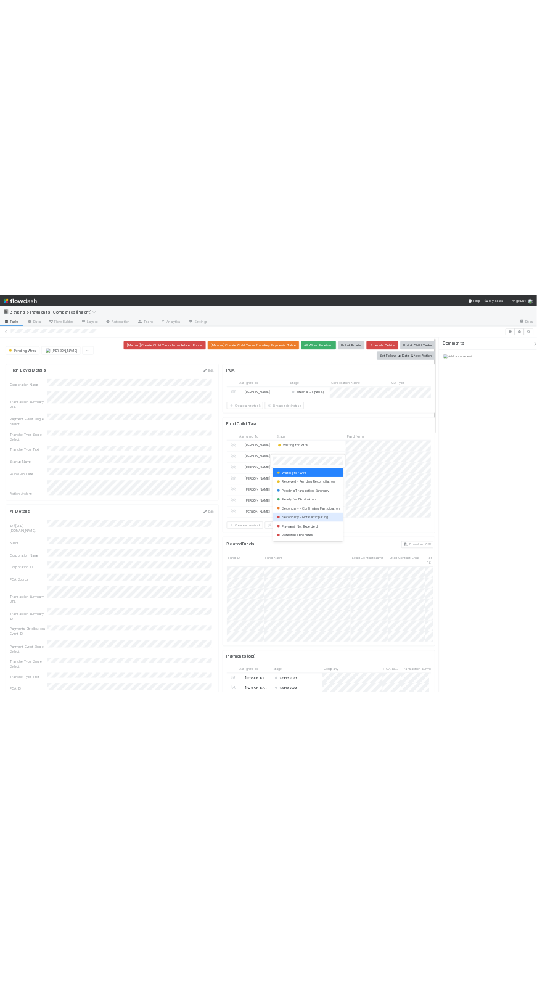
scroll to position [23, 0]
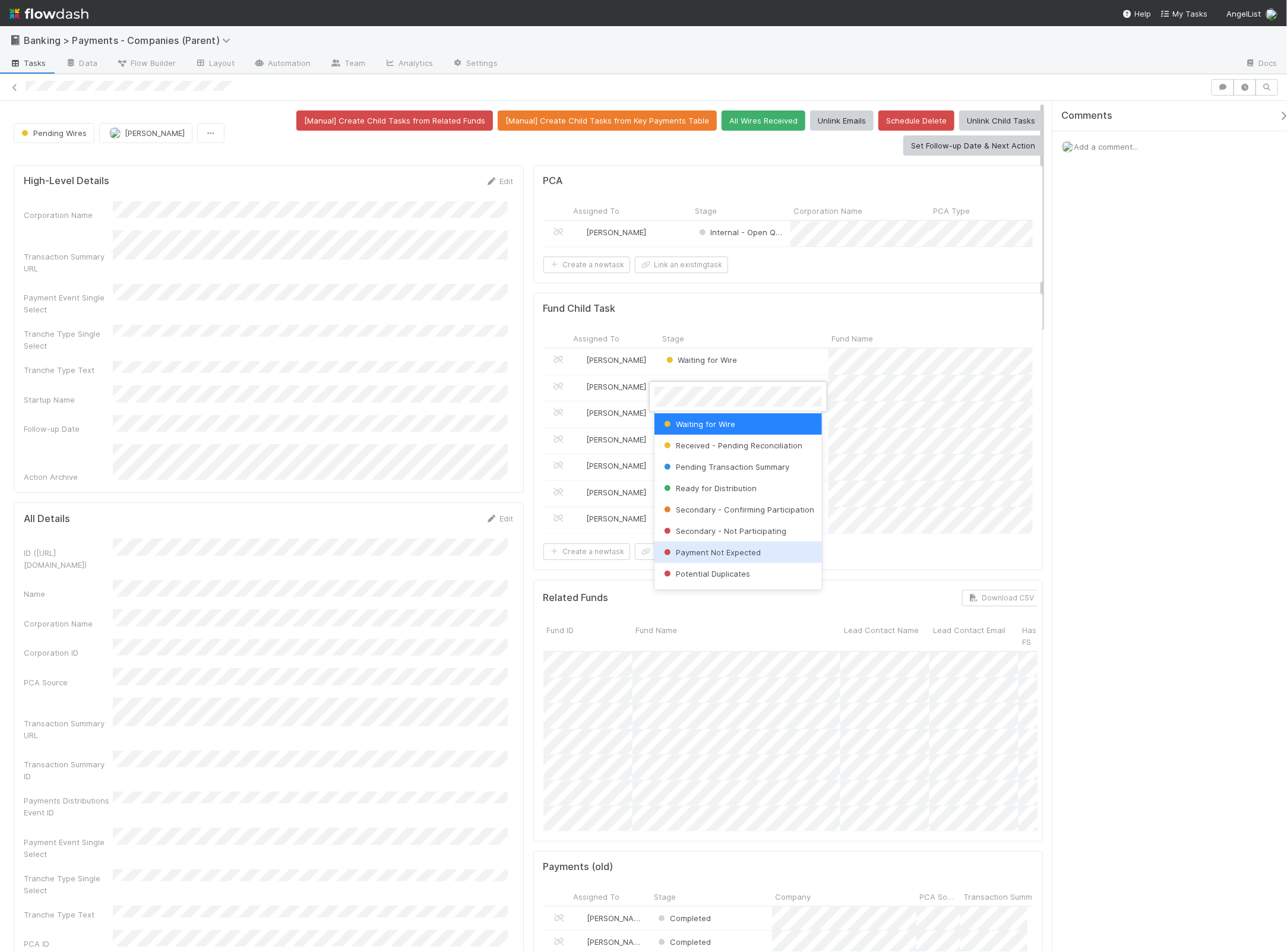
click at [741, 557] on span "Payment Not Expected" at bounding box center [711, 552] width 99 height 10
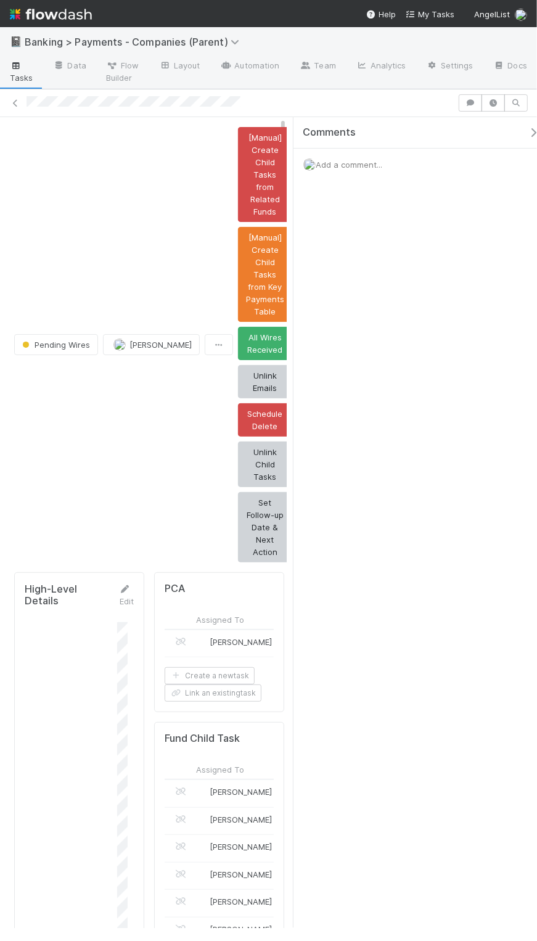
scroll to position [239, 91]
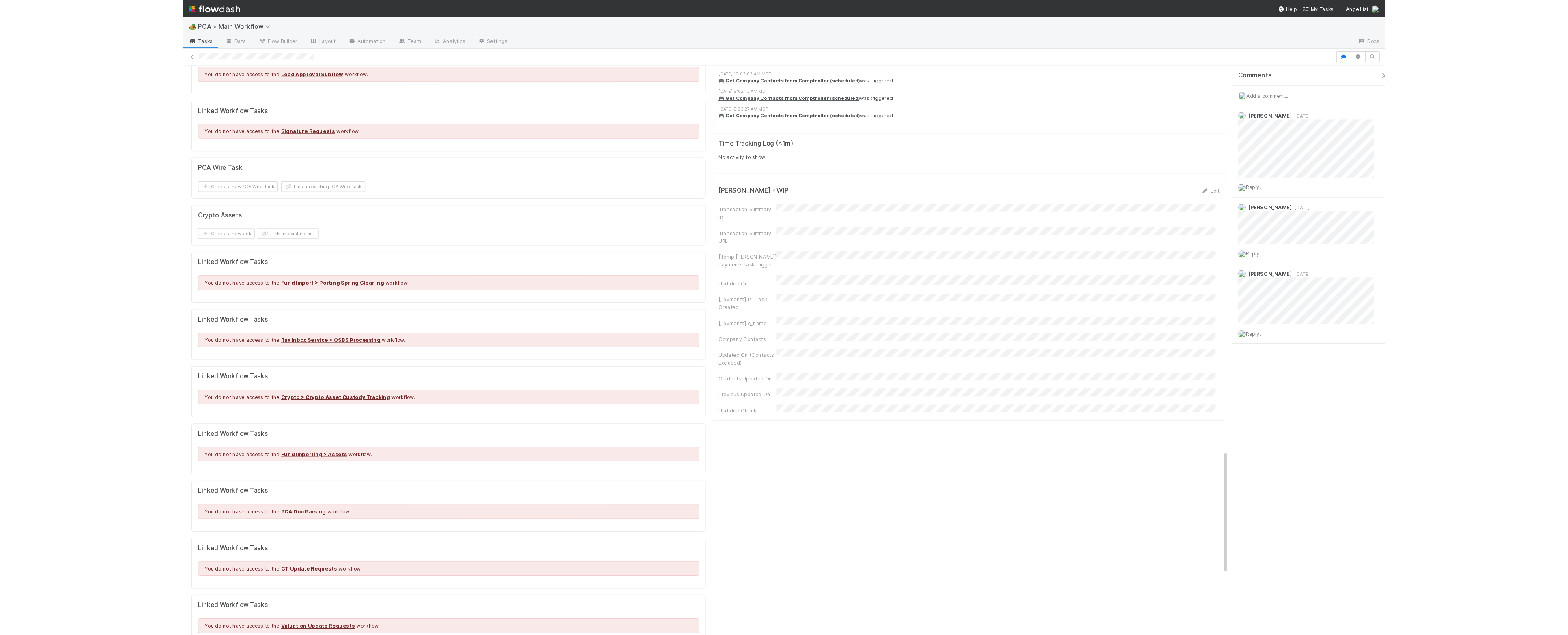
scroll to position [1470, 0]
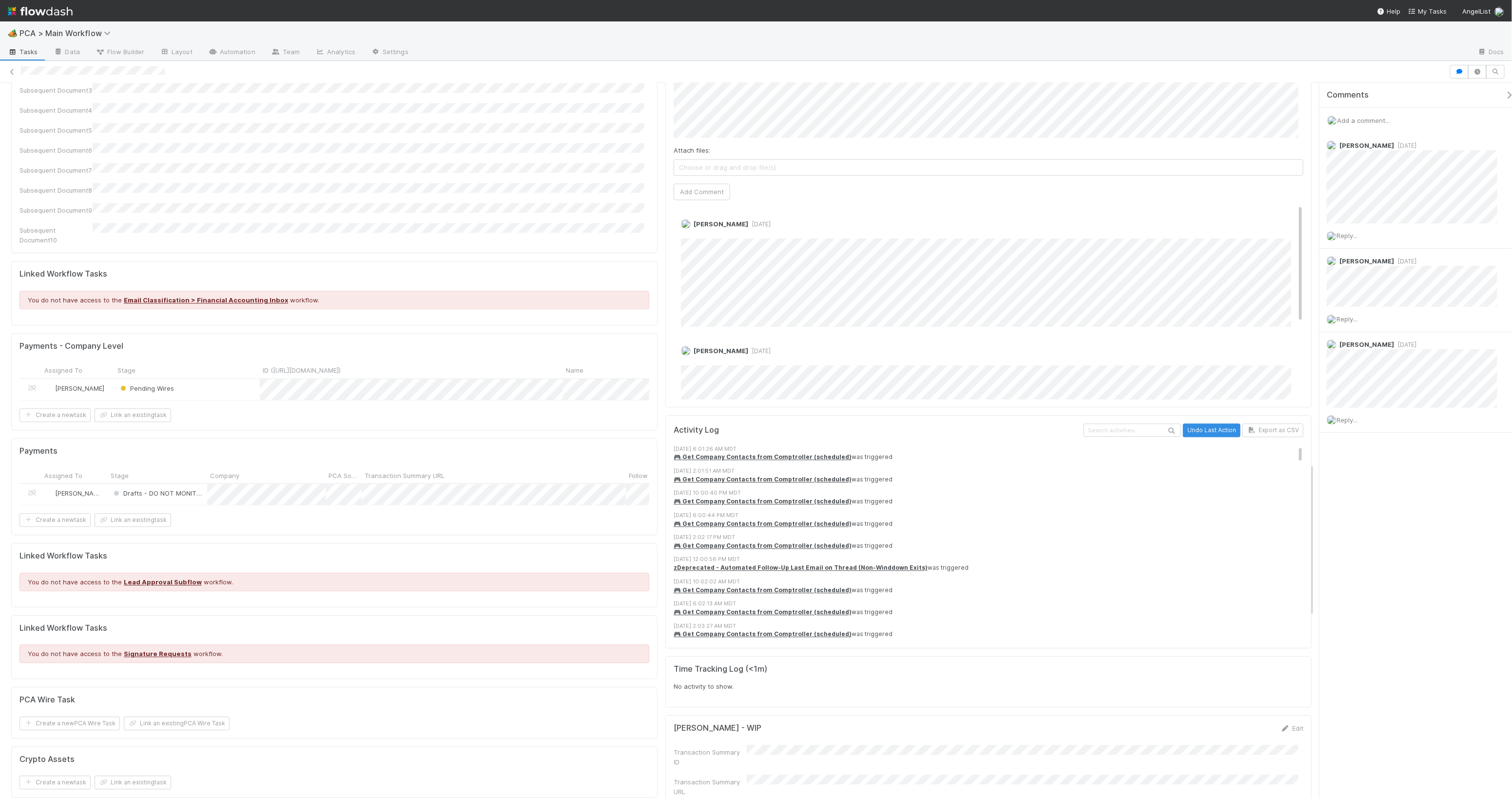
click at [209, 379] on div "Pending Wires" at bounding box center [187, 389] width 146 height 21
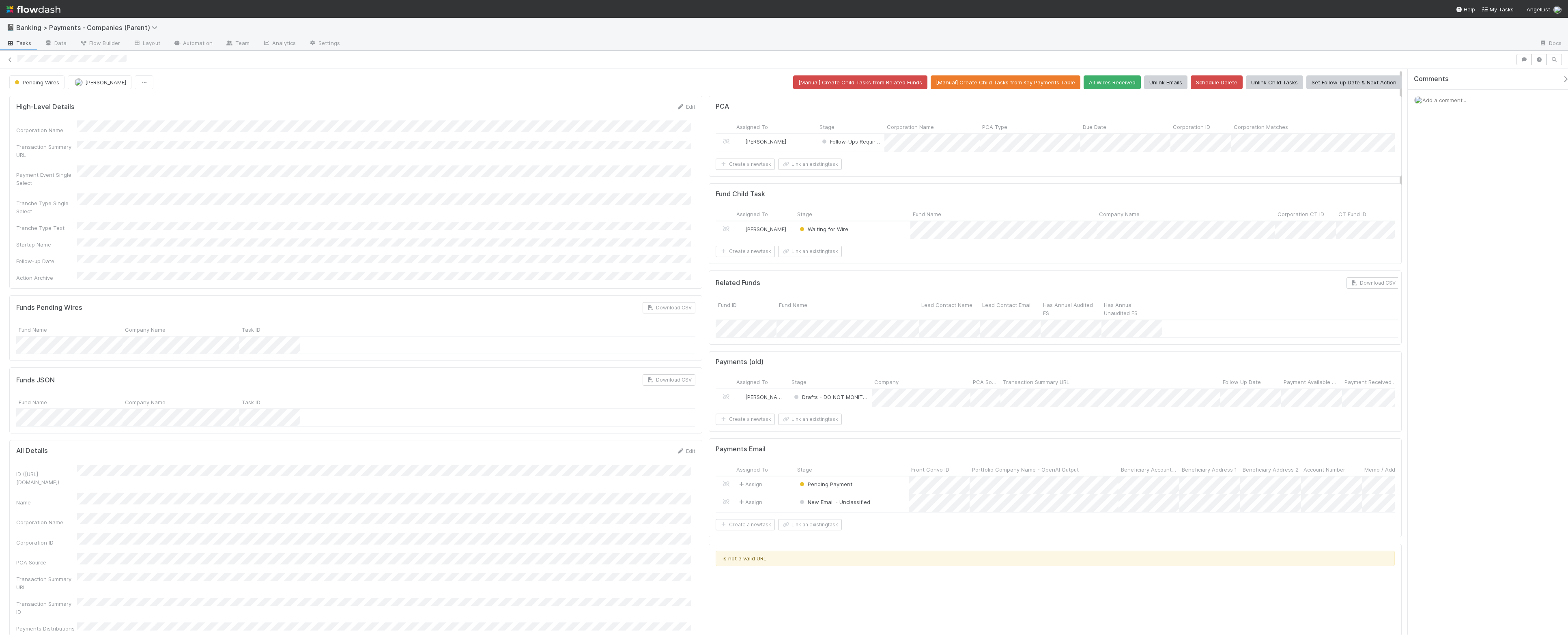
click at [869, 239] on div "Waiting for Wire" at bounding box center [853, 230] width 116 height 18
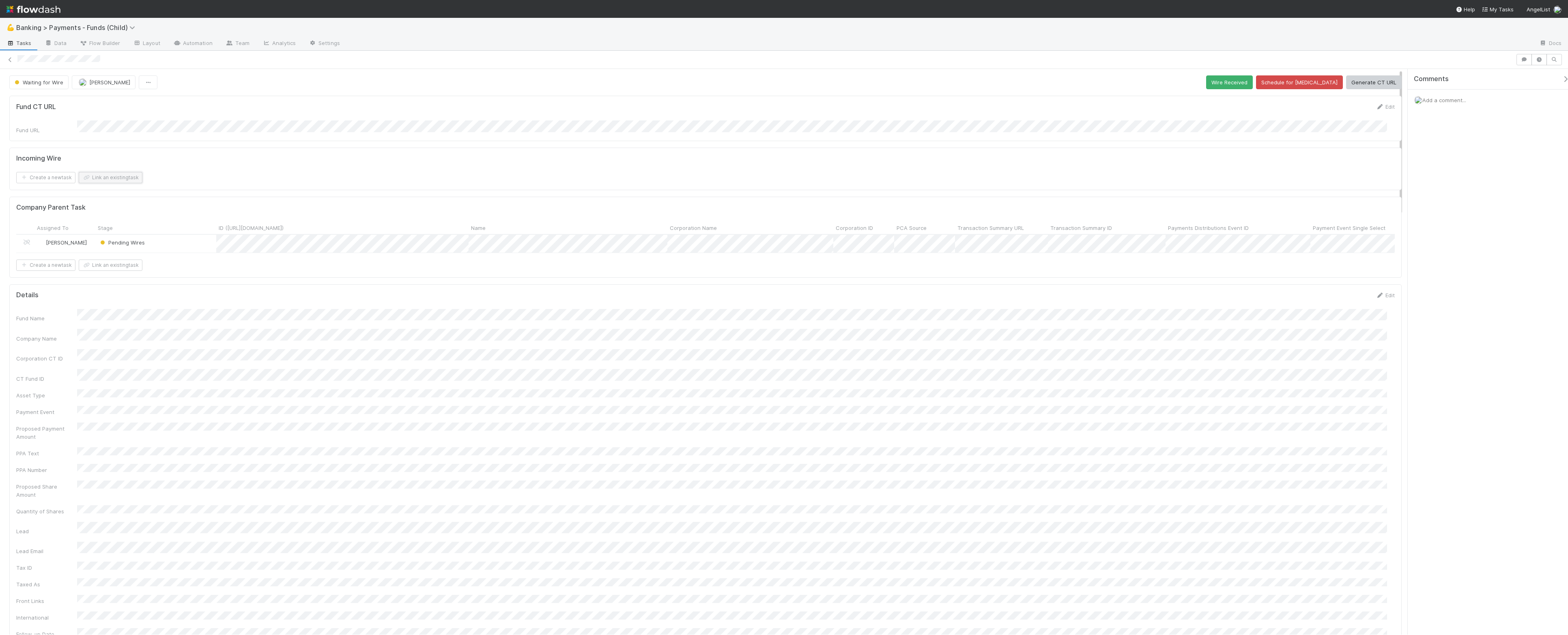
click at [114, 177] on button "Link an existing task" at bounding box center [111, 177] width 64 height 11
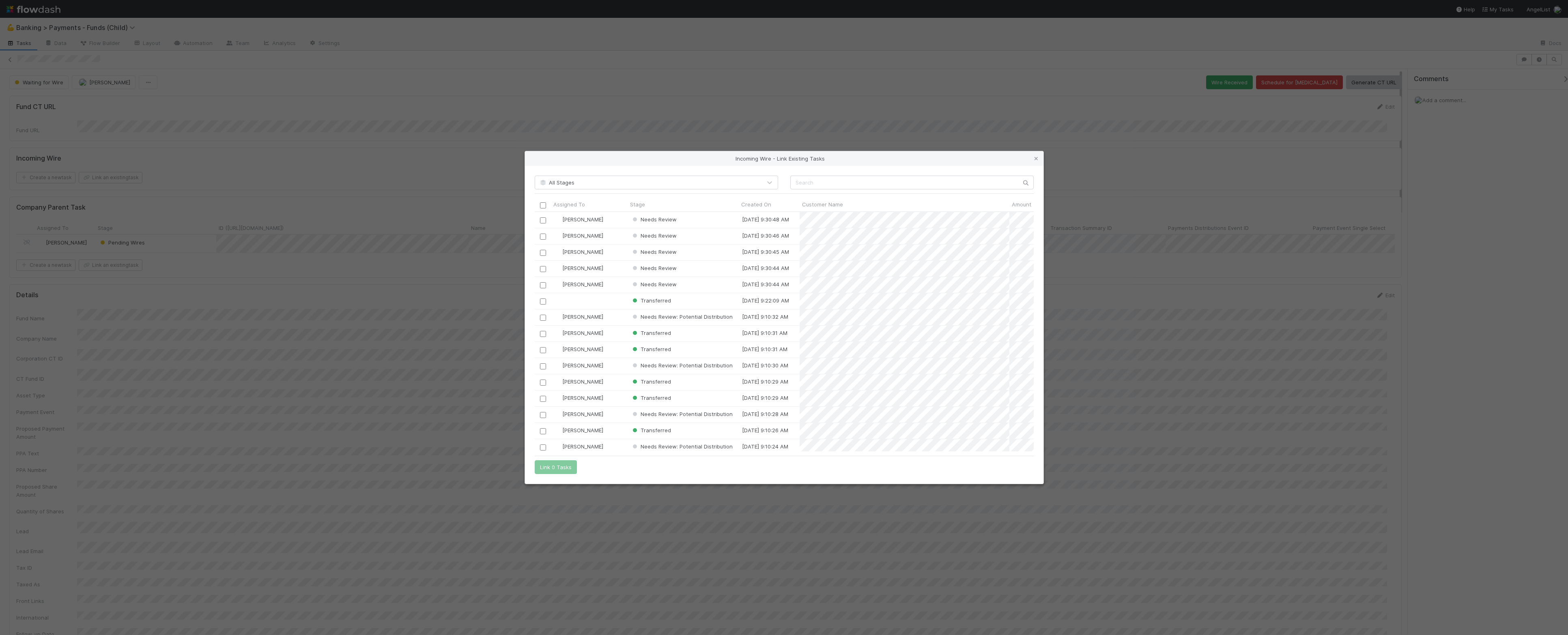
scroll to position [232, 491]
click at [884, 180] on input "text" at bounding box center [912, 182] width 243 height 14
type input "k50"
click at [544, 218] on input "checkbox" at bounding box center [542, 220] width 6 height 6
click at [554, 464] on button "Link 1 Task" at bounding box center [554, 467] width 39 height 14
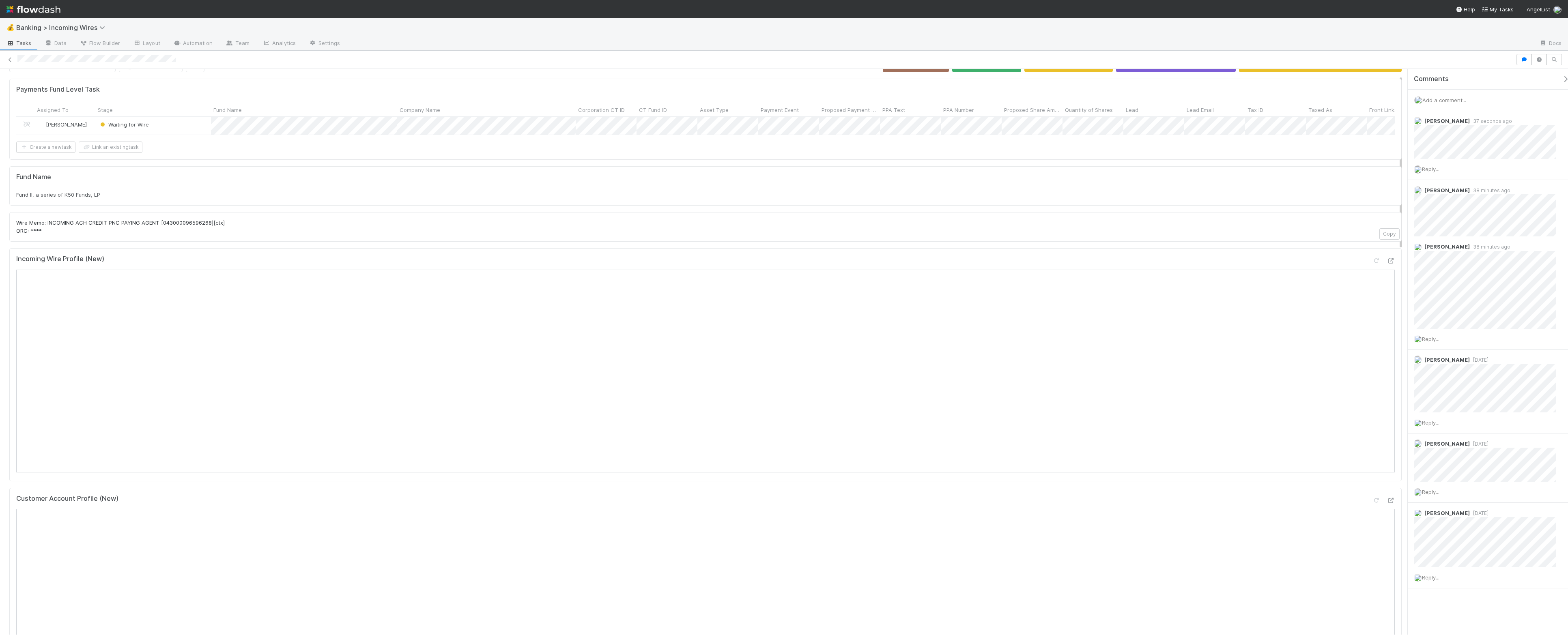
scroll to position [38, 0]
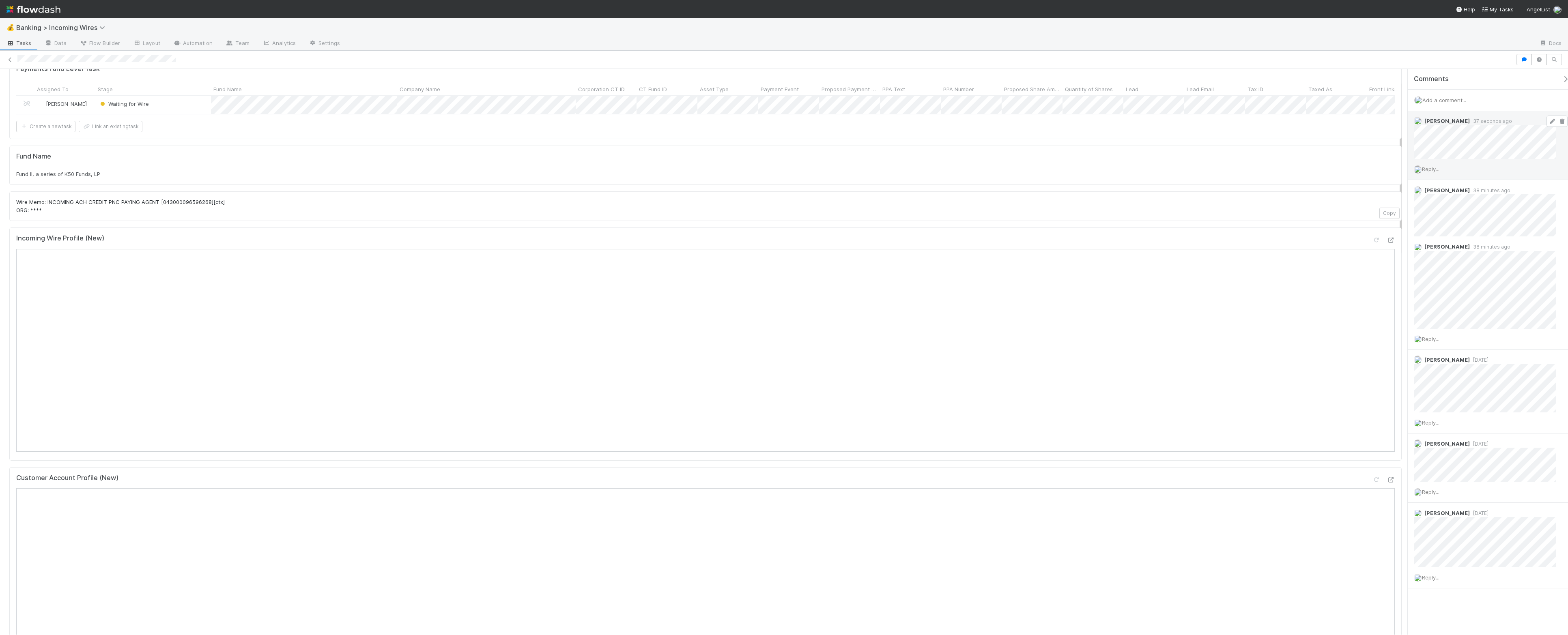
click at [1258, 121] on icon at bounding box center [1552, 122] width 8 height 5
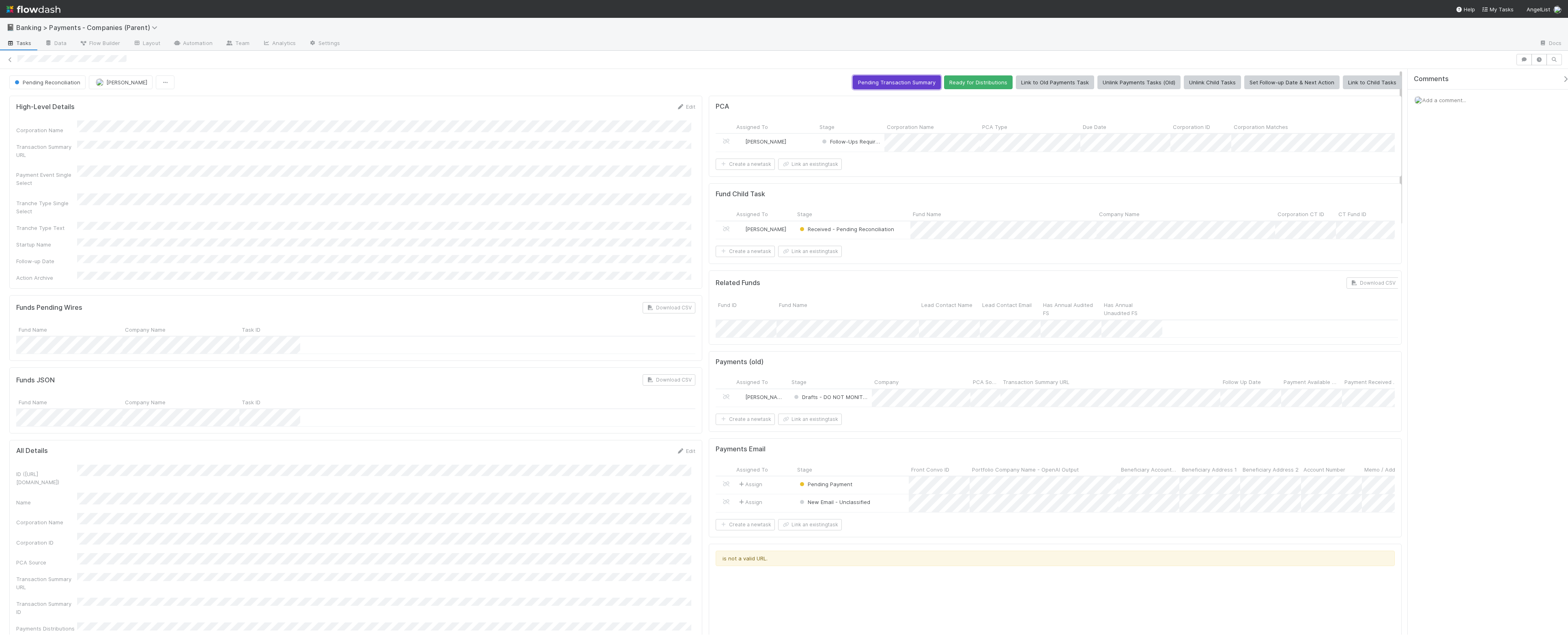
click at [892, 83] on button "Pending Transaction Summary" at bounding box center [897, 82] width 88 height 14
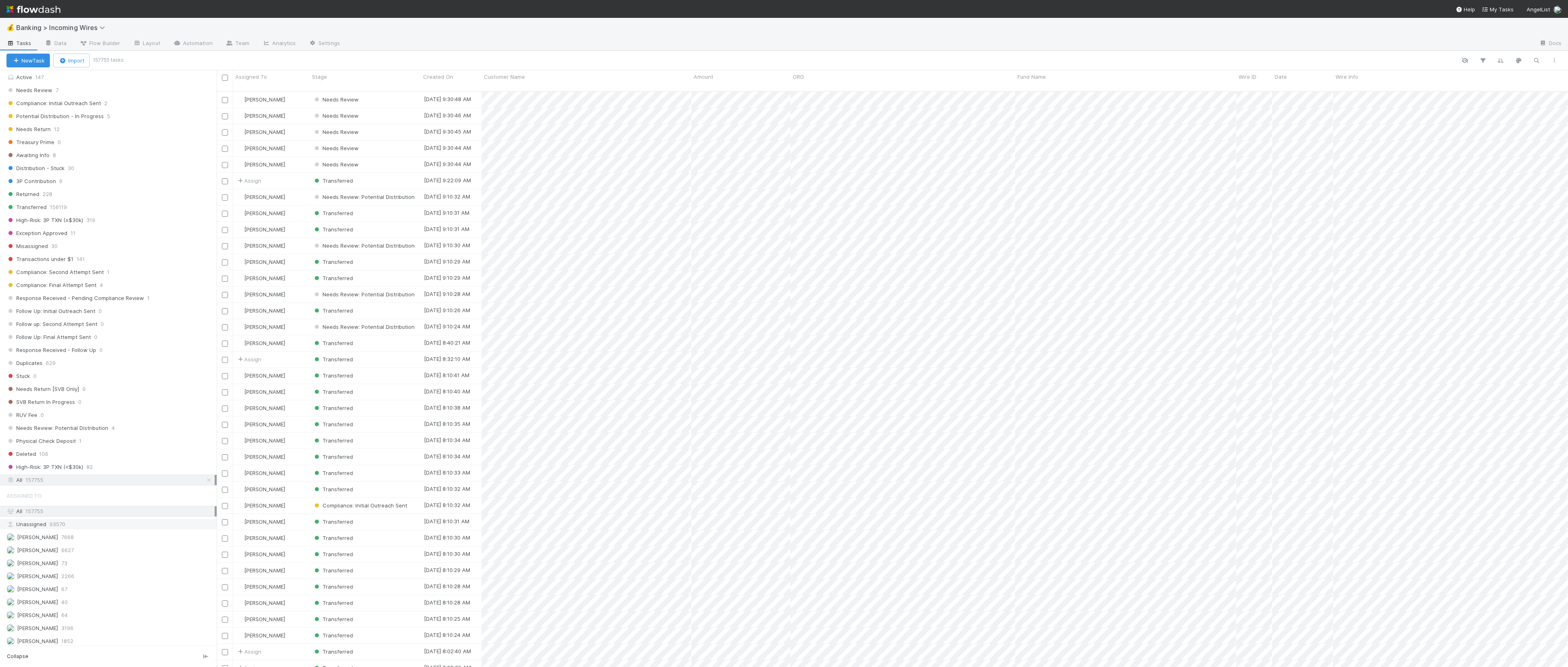
scroll to position [392, 0]
click at [1478, 57] on button "button" at bounding box center [1482, 61] width 14 height 11
click at [1401, 87] on button "Add Filter" at bounding box center [1358, 85] width 243 height 12
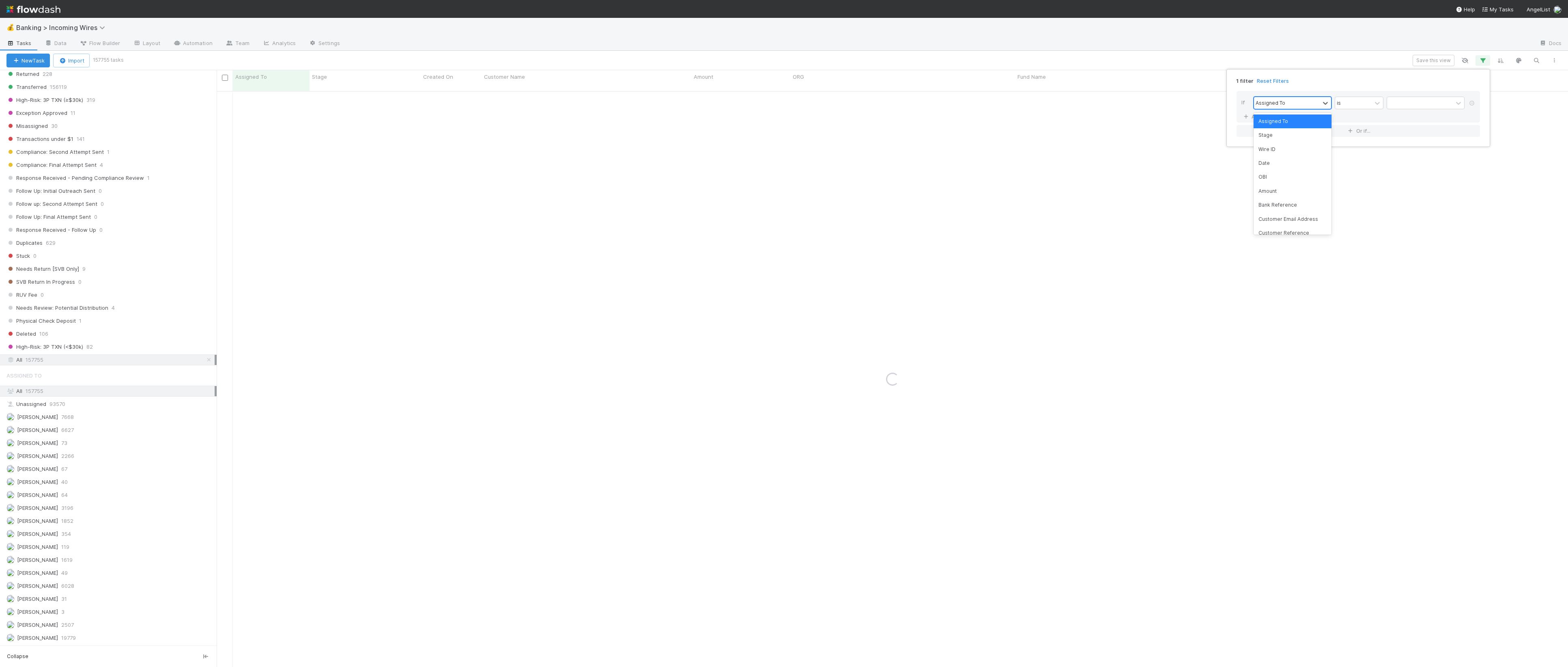
click at [1306, 102] on div "Assigned To" at bounding box center [1287, 103] width 66 height 12
type input "fund"
click at [1292, 139] on div "Fund Name" at bounding box center [1292, 135] width 78 height 14
click at [1417, 103] on input "text" at bounding box center [1425, 103] width 78 height 12
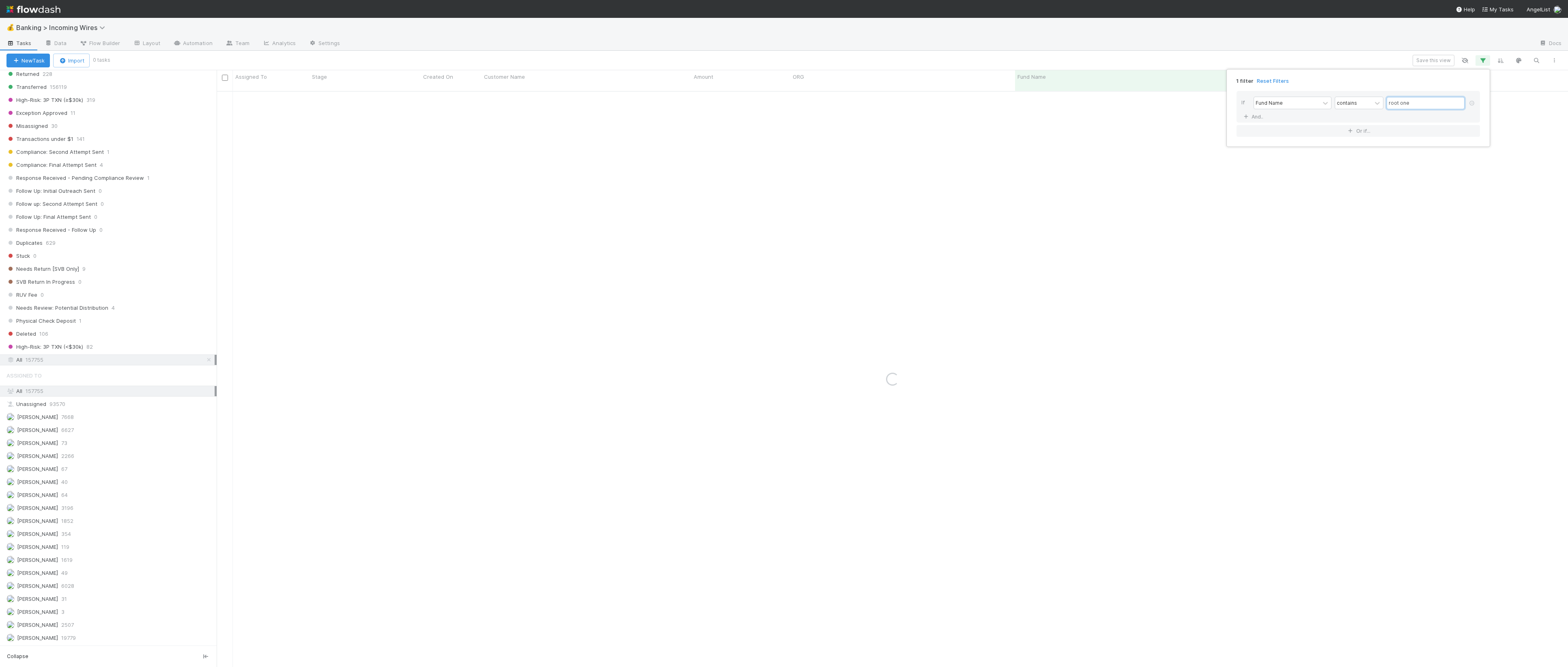
type input "root one"
click at [1384, 124] on div "If Fund Name contains root one And.. Or if..." at bounding box center [1358, 114] width 243 height 46
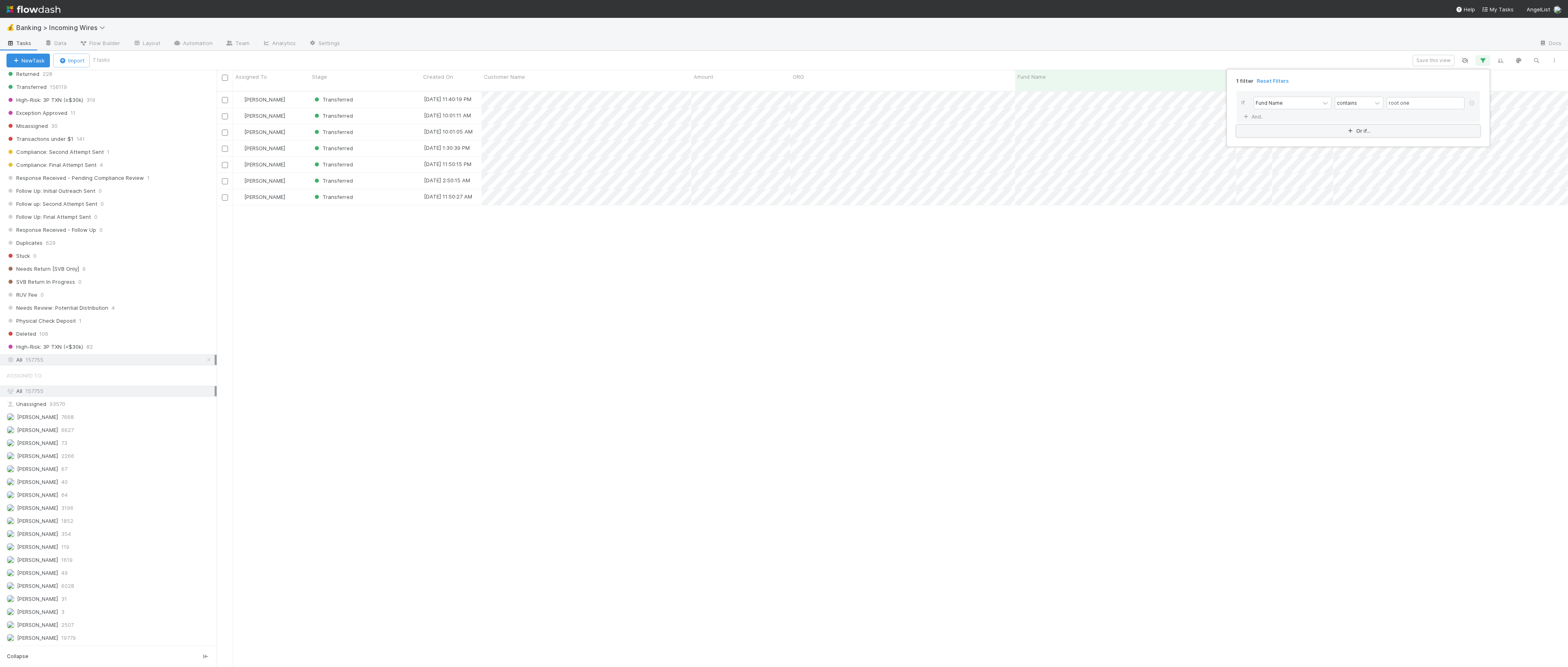
scroll to position [574, 1344]
click at [1353, 130] on icon "button" at bounding box center [1350, 130] width 8 height 5
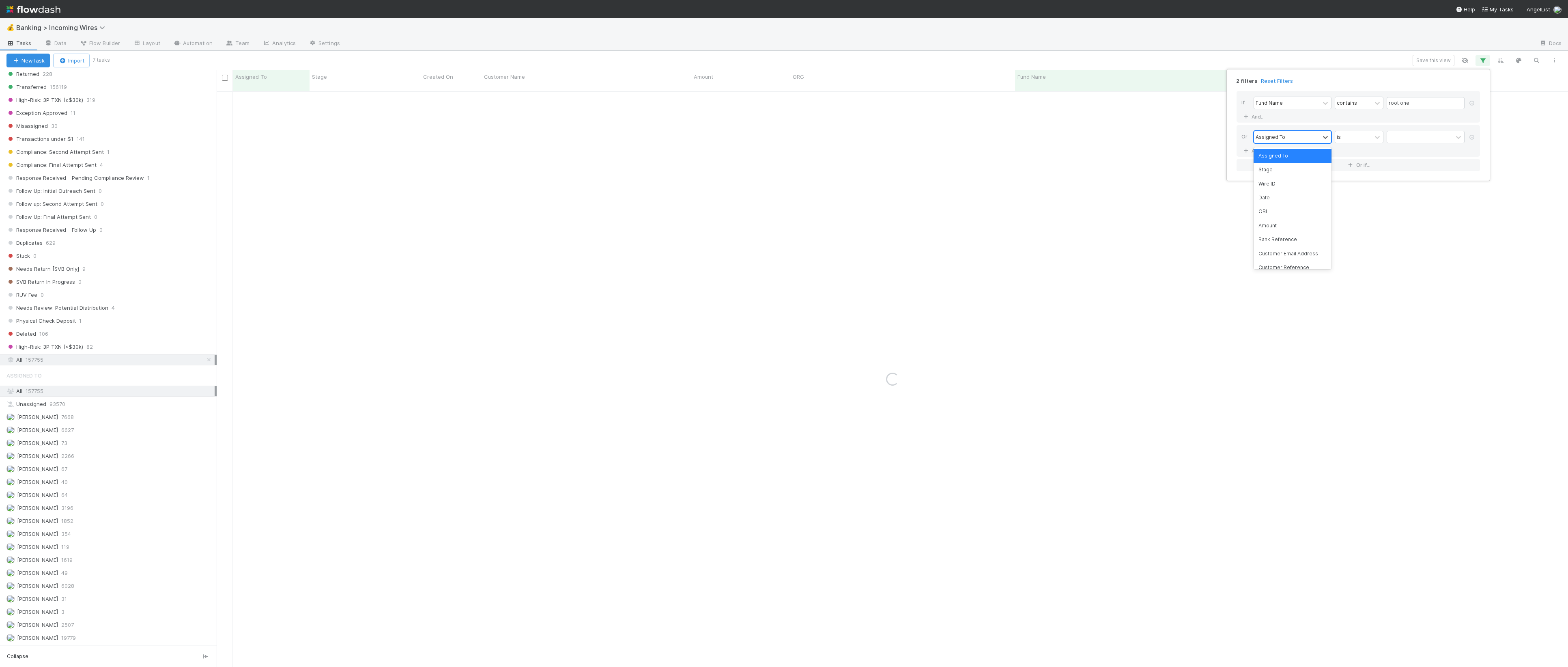
click at [1278, 137] on div "Assigned To" at bounding box center [1270, 136] width 30 height 7
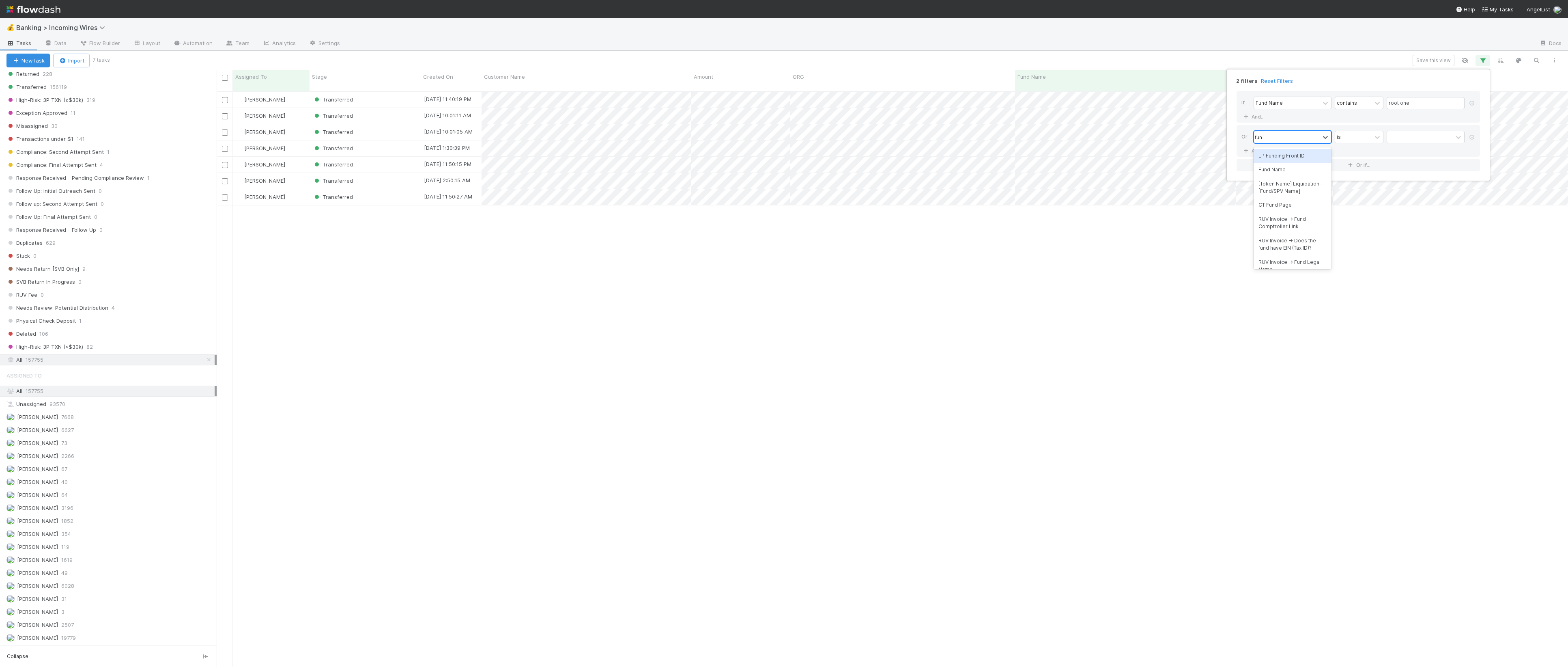
type input "fund"
click at [1286, 171] on div "Fund Name" at bounding box center [1292, 169] width 78 height 14
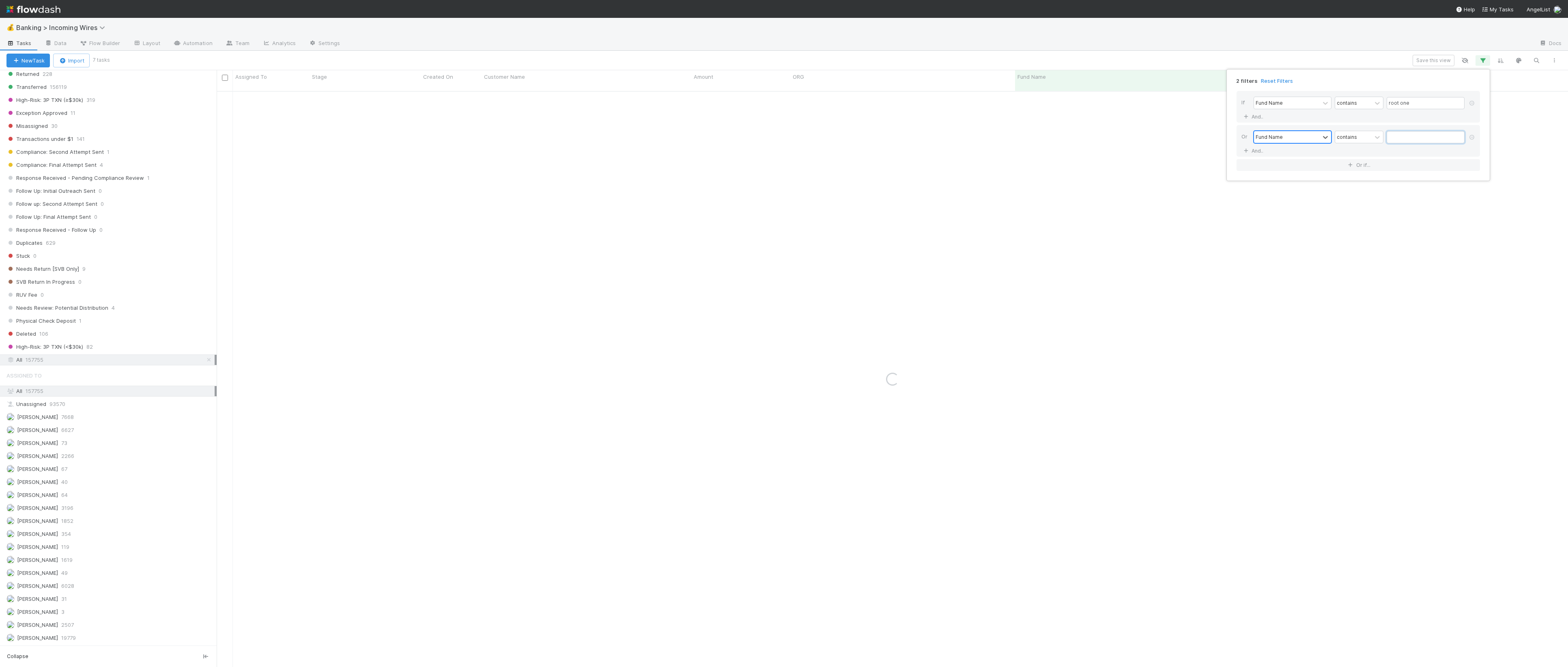
click at [1409, 136] on input "text" at bounding box center [1425, 137] width 78 height 12
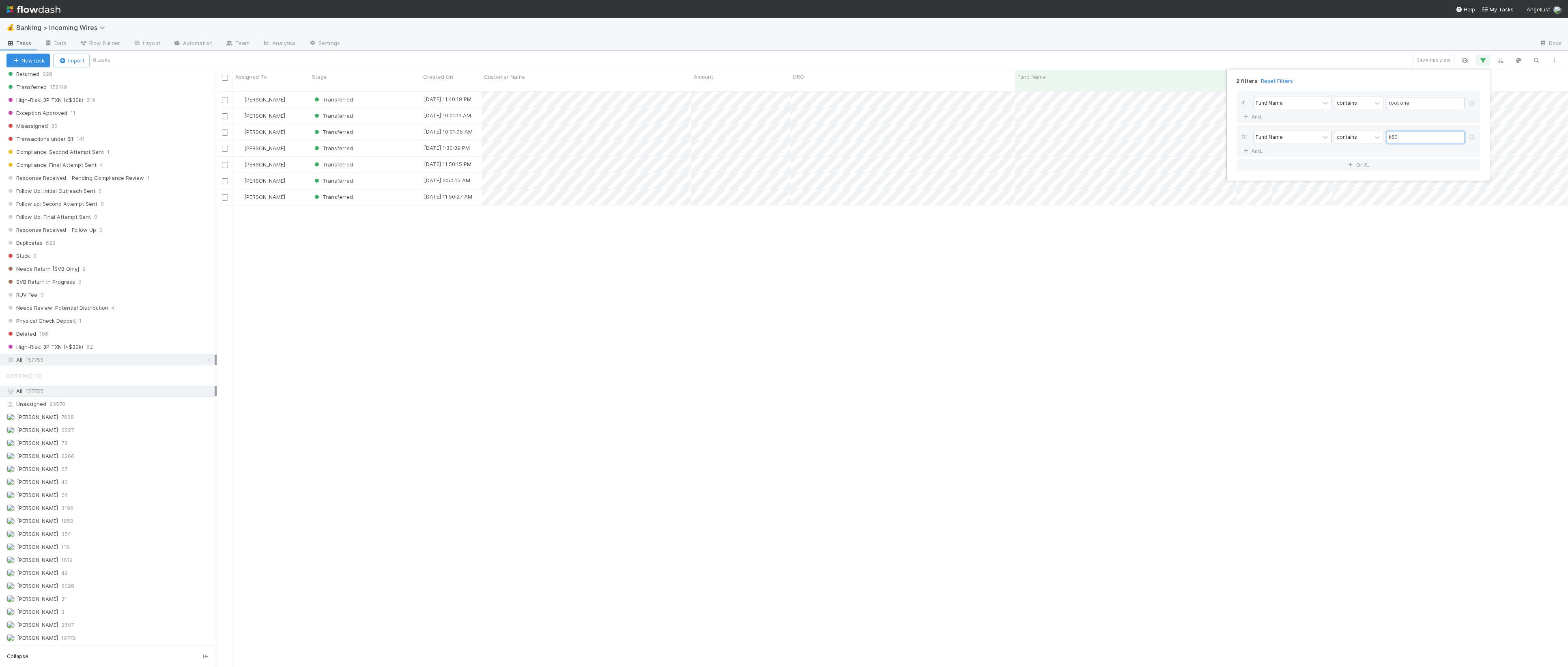
type input "k50"
click at [798, 305] on div "2 filters Reset Filters If Fund Name contains root one And.. Or Fund Name conta…" at bounding box center [784, 333] width 1568 height 667
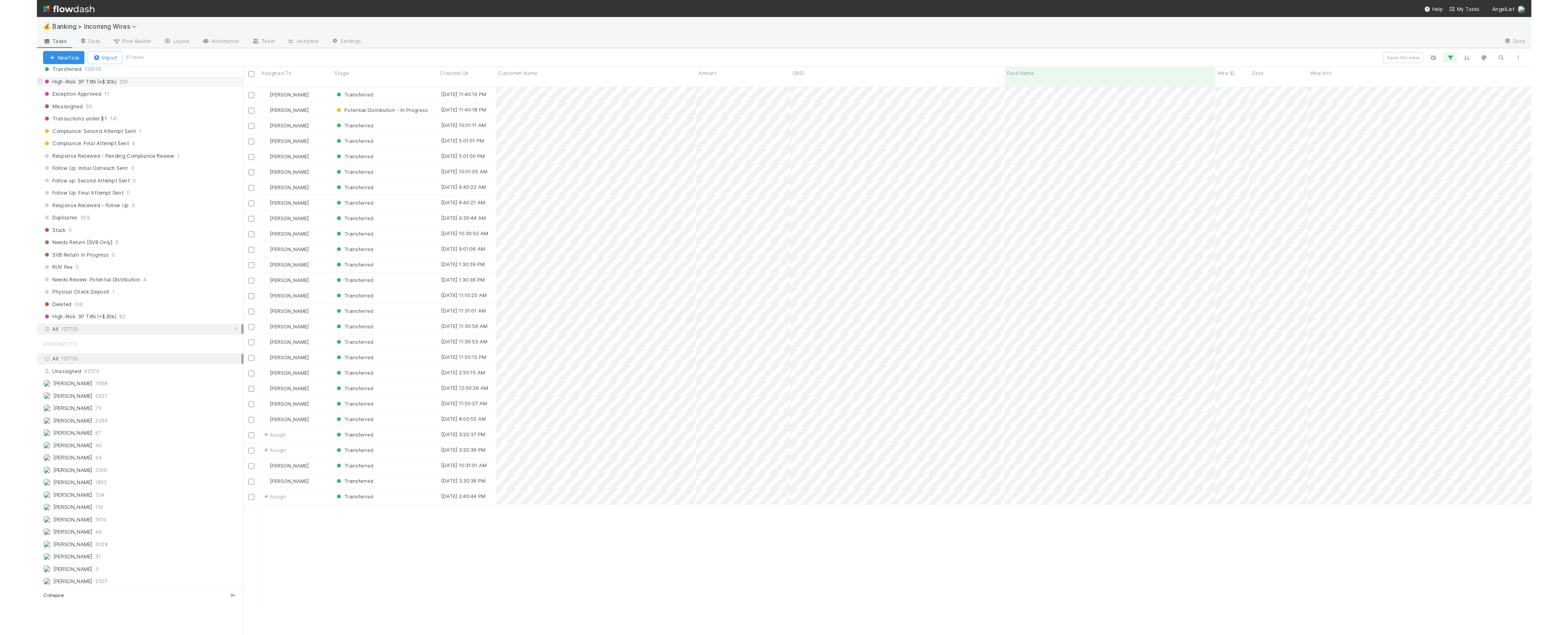
scroll to position [543, 1344]
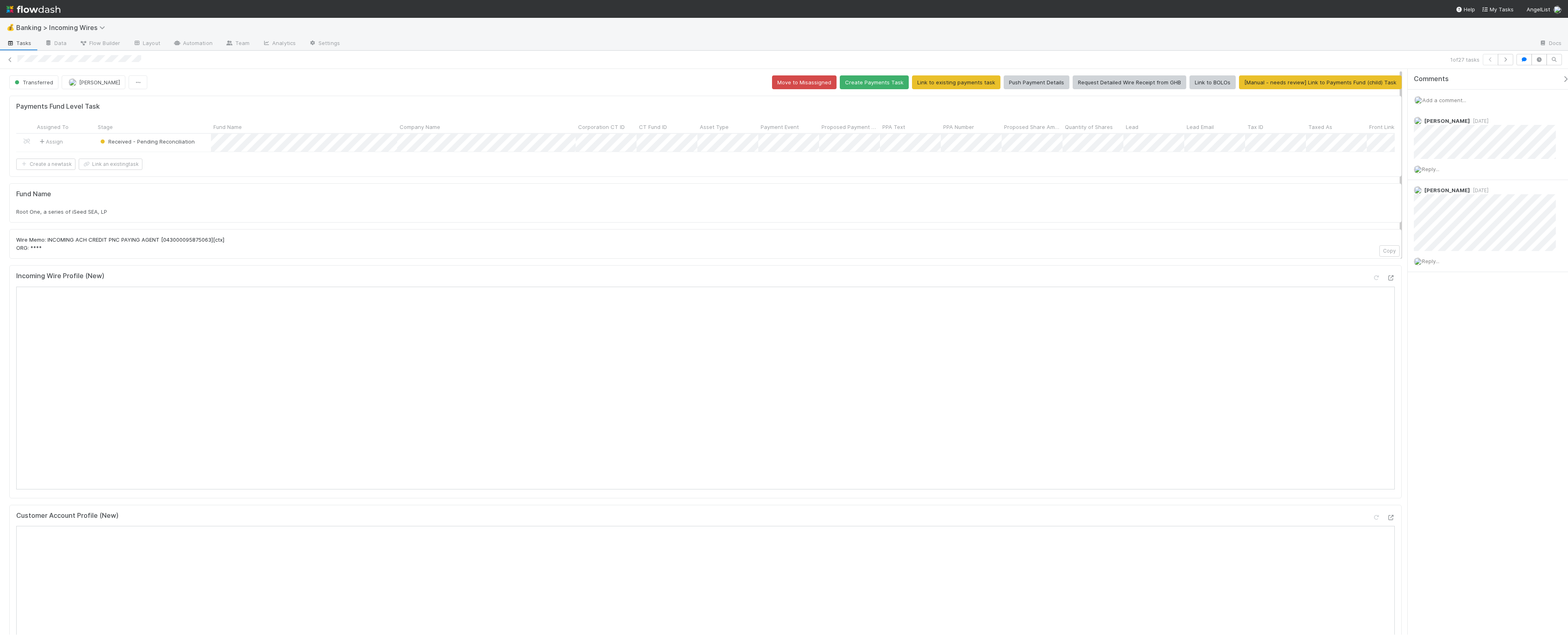
click at [1455, 103] on span "Add a comment..." at bounding box center [1444, 100] width 44 height 7
click at [1454, 226] on button "Add Comment" at bounding box center [1444, 225] width 47 height 14
click at [1505, 60] on icon "button" at bounding box center [1505, 59] width 8 height 5
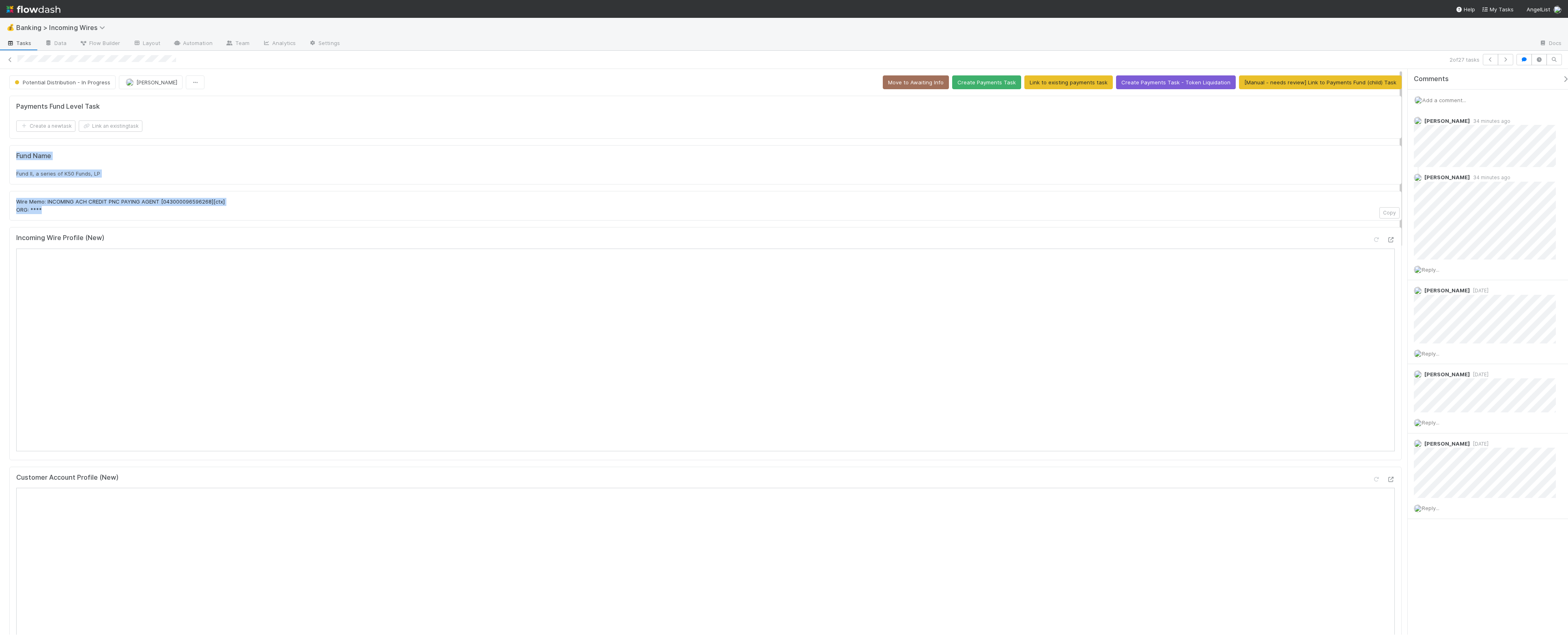
drag, startPoint x: 241, startPoint y: 215, endPoint x: 6, endPoint y: 154, distance: 242.8
click at [6, 154] on div "Payments Fund Level Task Create a new task Link an existing task Fund Name Fund…" at bounding box center [705, 643] width 1399 height 1100
click at [141, 162] on div "Fund Name Fund II, a series of K50 Funds, LP" at bounding box center [705, 165] width 1378 height 26
click at [1450, 101] on span "Add a comment..." at bounding box center [1444, 100] width 44 height 7
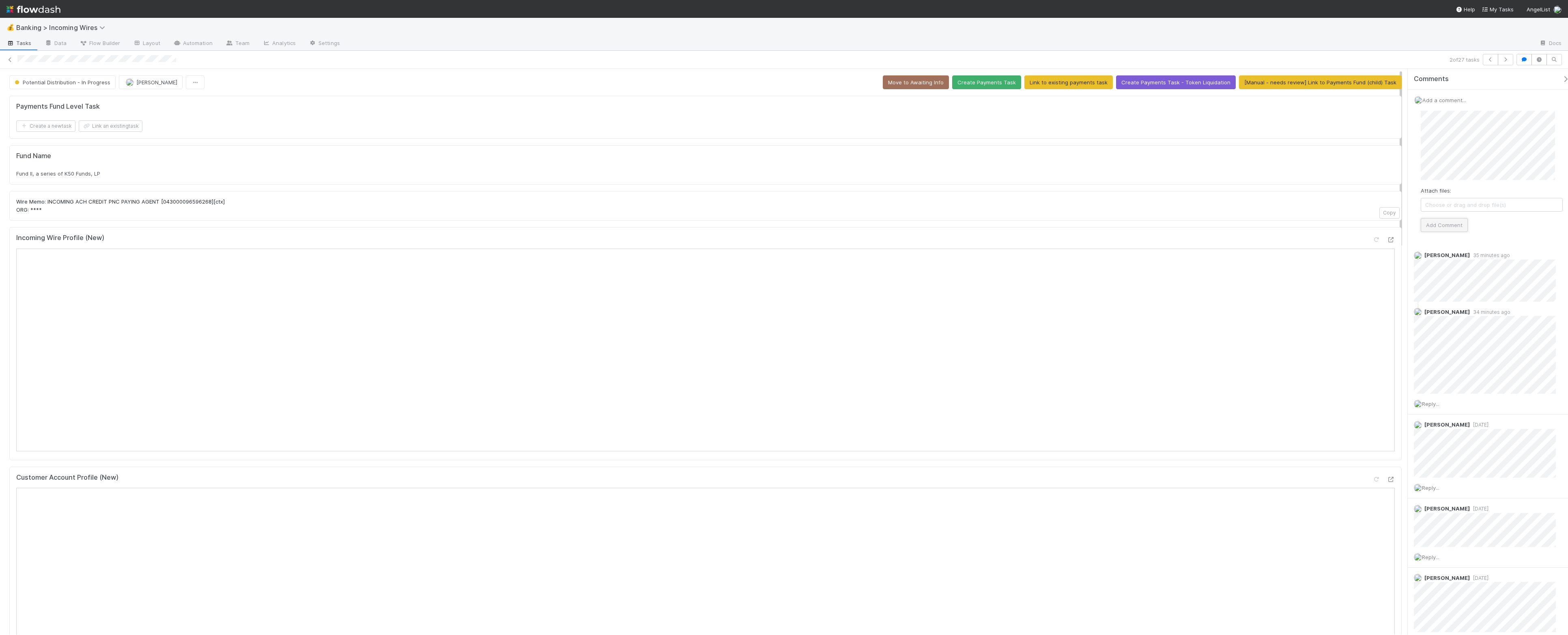
click at [1453, 227] on button "Add Comment" at bounding box center [1444, 225] width 47 height 14
click at [643, 172] on div "Fund II, a series of K50 Funds, LP" at bounding box center [705, 174] width 1378 height 8
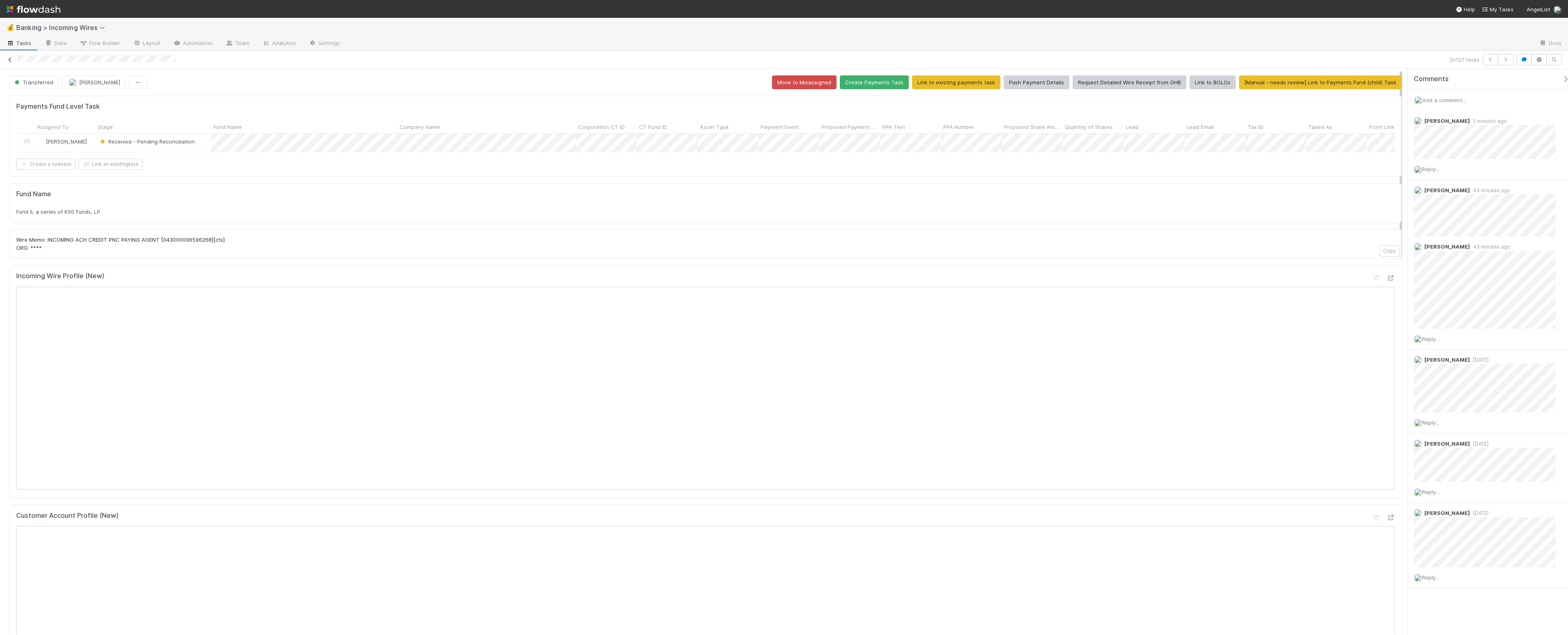
click at [10, 58] on icon at bounding box center [10, 60] width 8 height 5
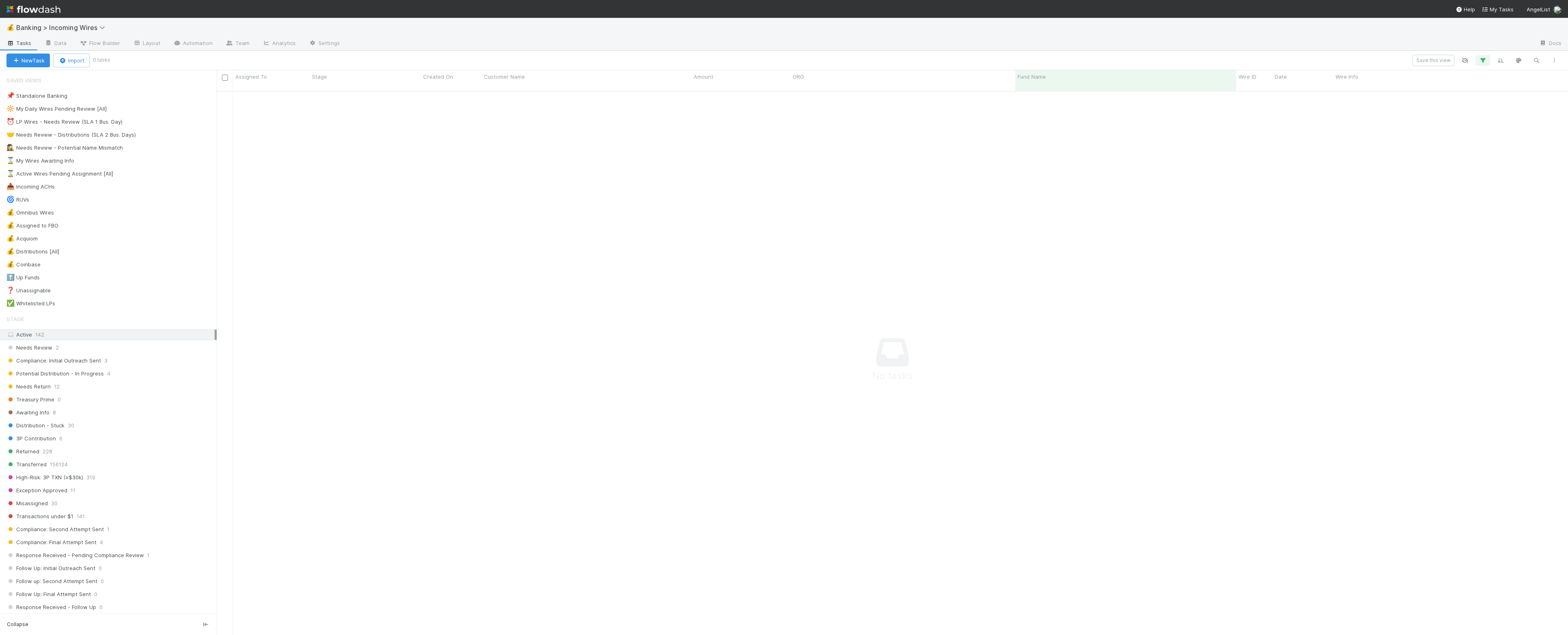
scroll to position [536, 1336]
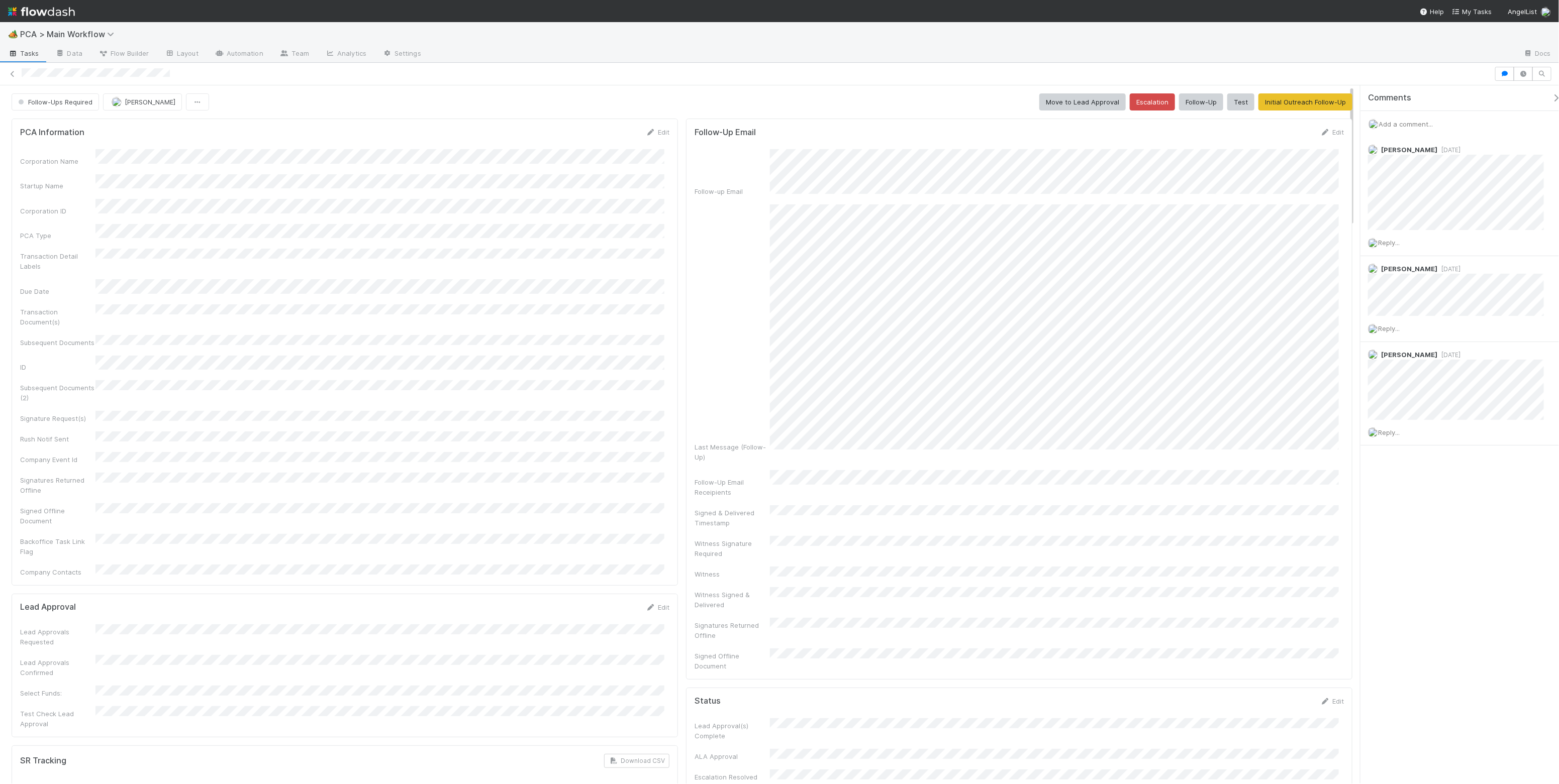
click at [1420, 124] on span "Add a comment..." at bounding box center [1406, 124] width 55 height 8
click at [1409, 284] on button "Add Comment" at bounding box center [1407, 279] width 59 height 17
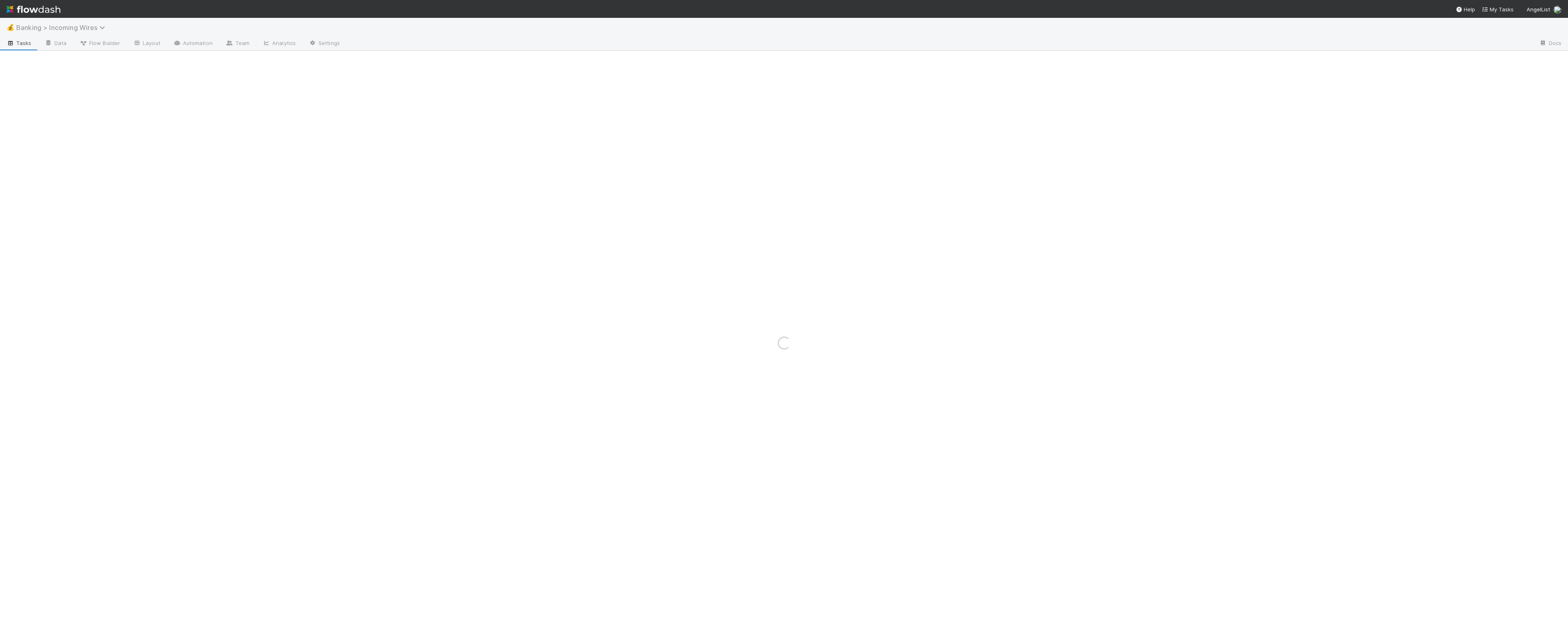
click at [65, 27] on span "Banking > Incoming Wires" at bounding box center [63, 28] width 93 height 8
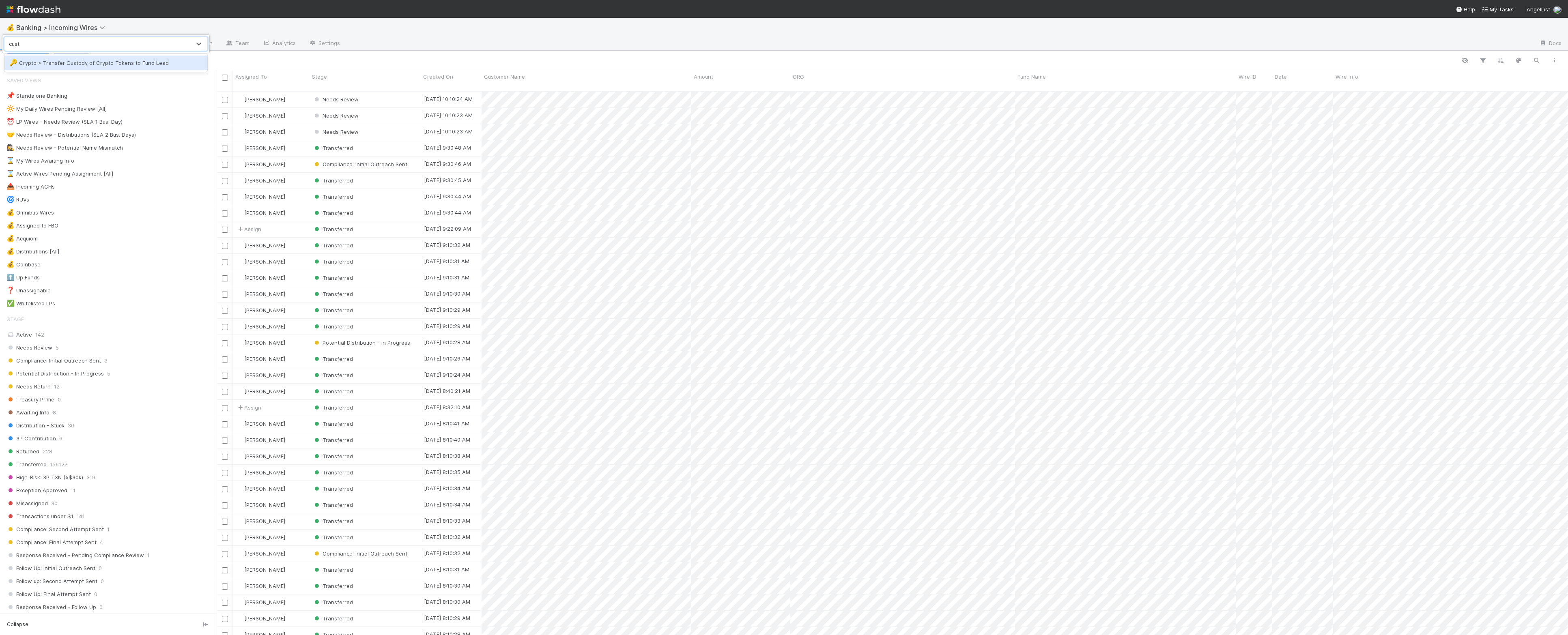
scroll to position [543, 1344]
type input "cr"
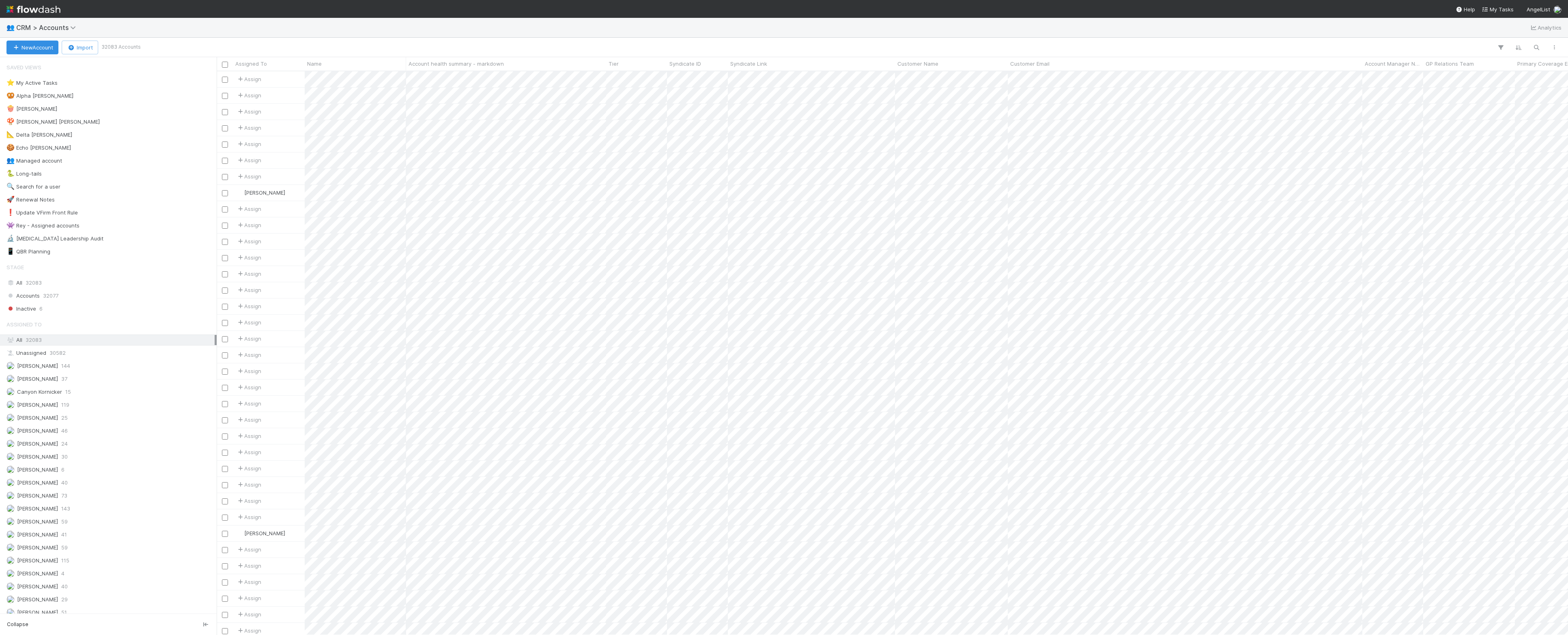
scroll to position [556, 1344]
click at [1530, 47] on button "button" at bounding box center [1536, 47] width 14 height 11
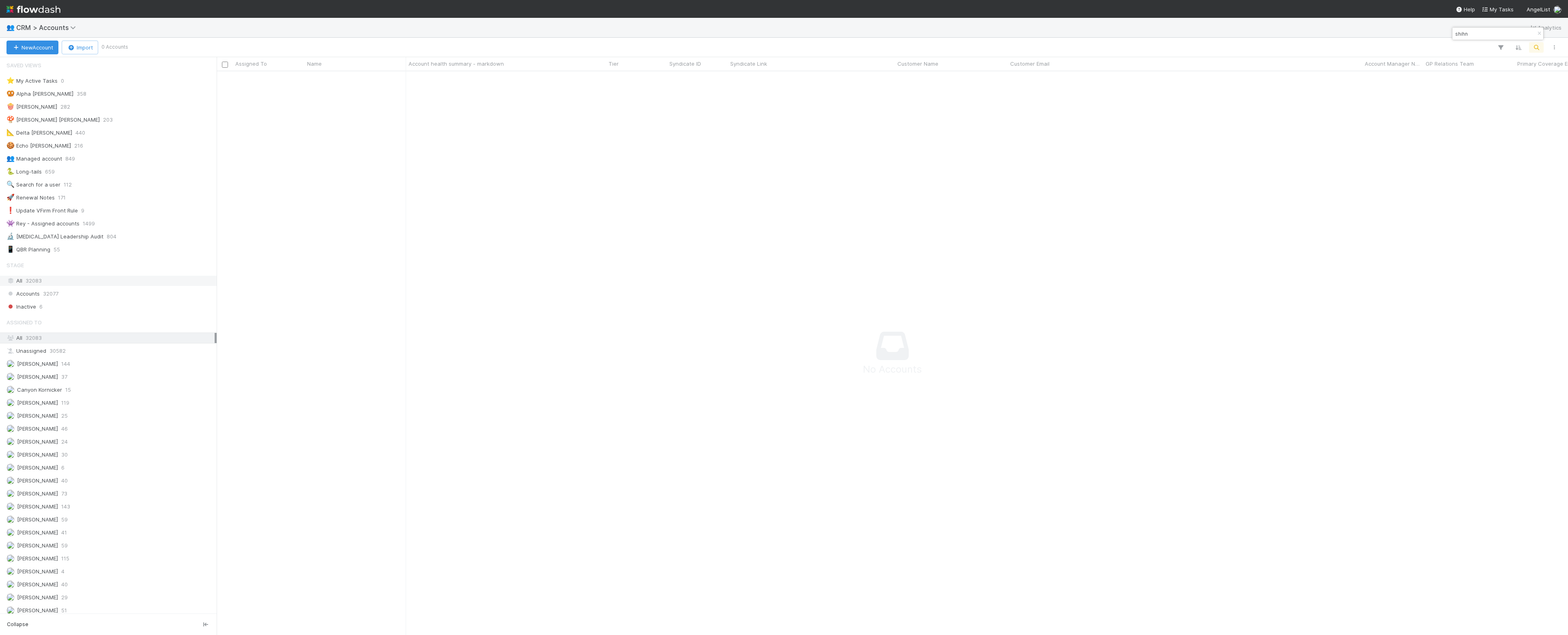
scroll to position [548, 1336]
click at [124, 284] on div "All 32083" at bounding box center [111, 280] width 208 height 10
click at [1500, 36] on input "shihn" at bounding box center [1494, 34] width 81 height 10
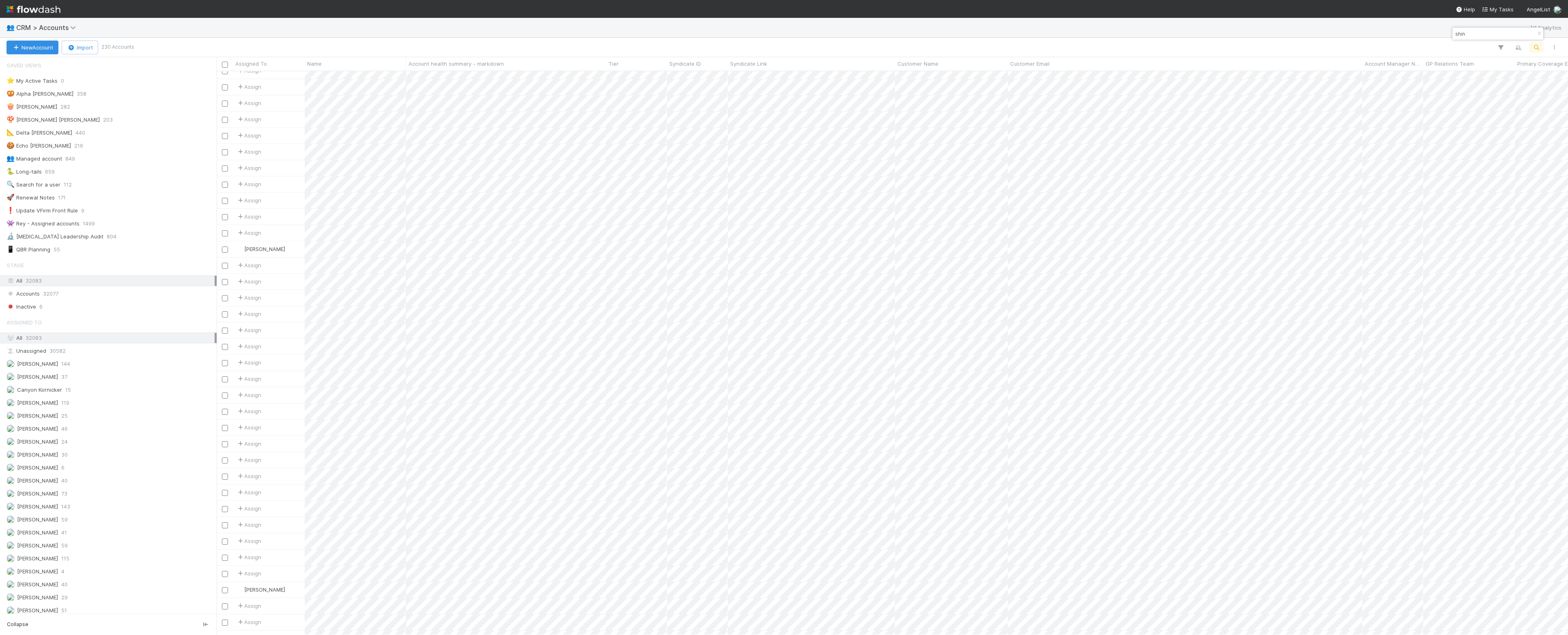
scroll to position [565, 0]
click at [1472, 36] on input "shin" at bounding box center [1494, 34] width 81 height 10
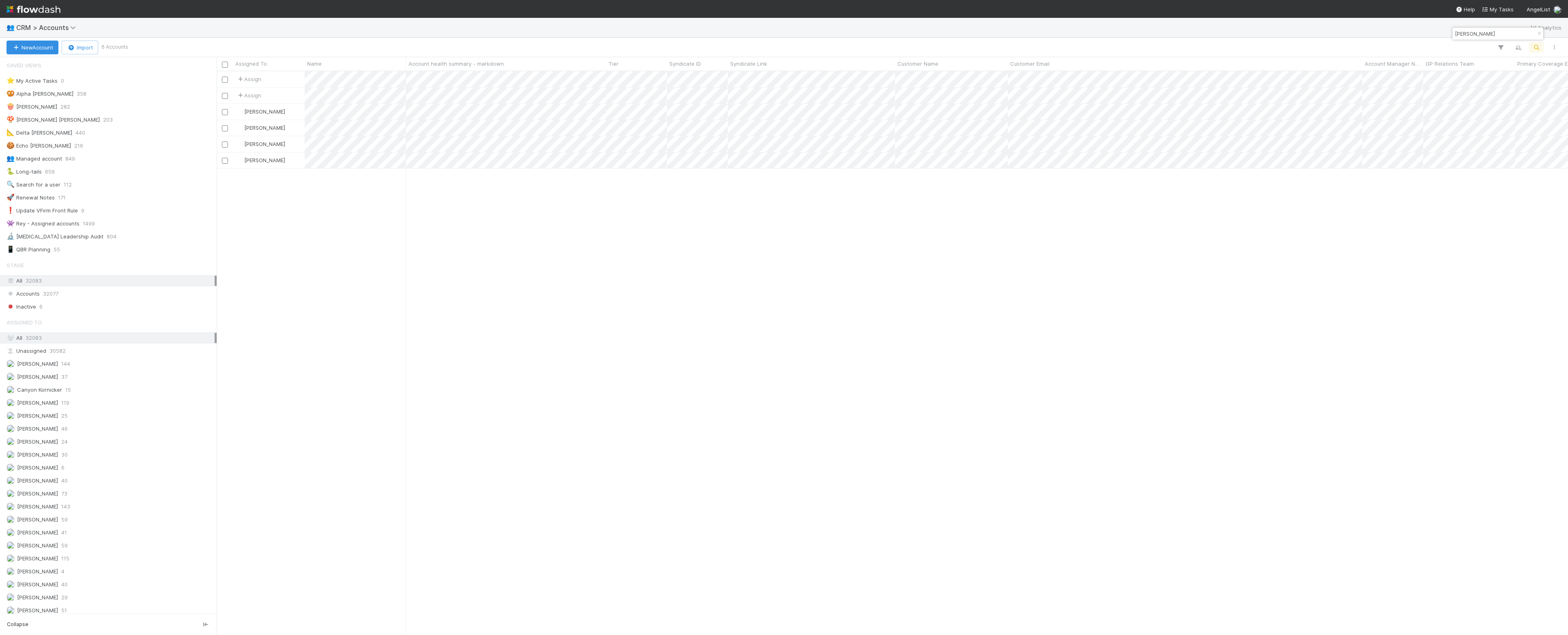
scroll to position [556, 1344]
type input "[PERSON_NAME]"
